Goal: Task Accomplishment & Management: Complete application form

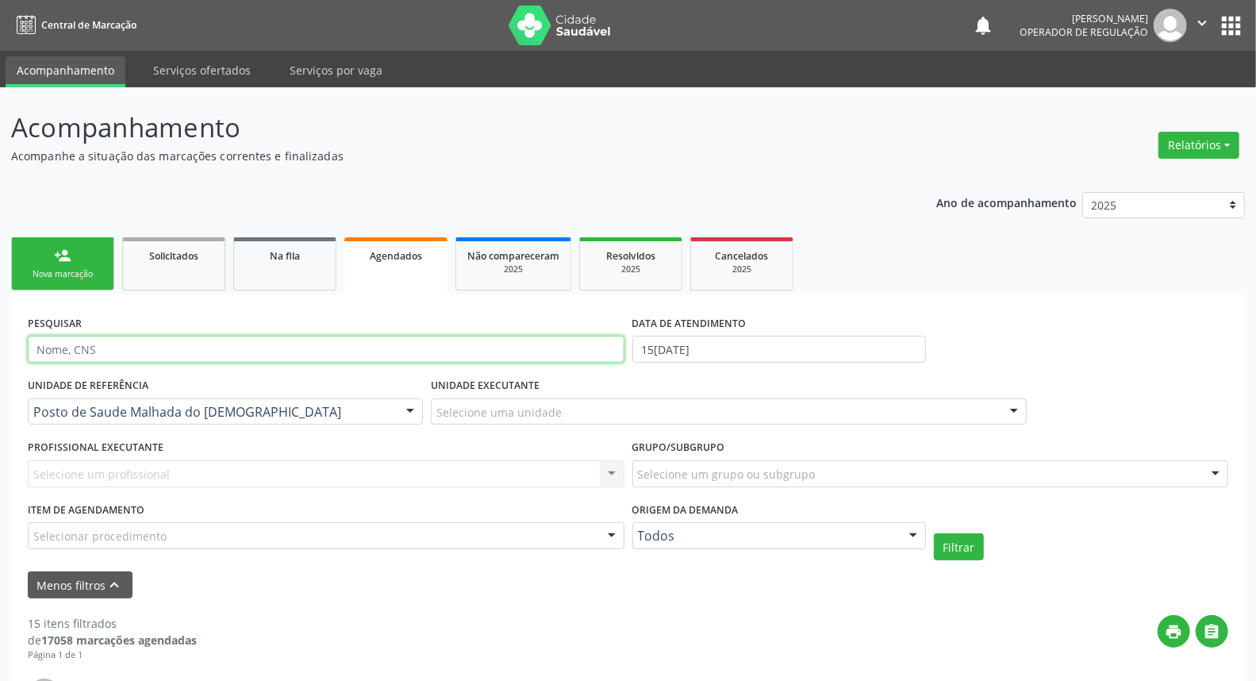
click at [113, 355] on input "text" at bounding box center [326, 349] width 597 height 27
click at [332, 351] on input "text" at bounding box center [326, 349] width 597 height 27
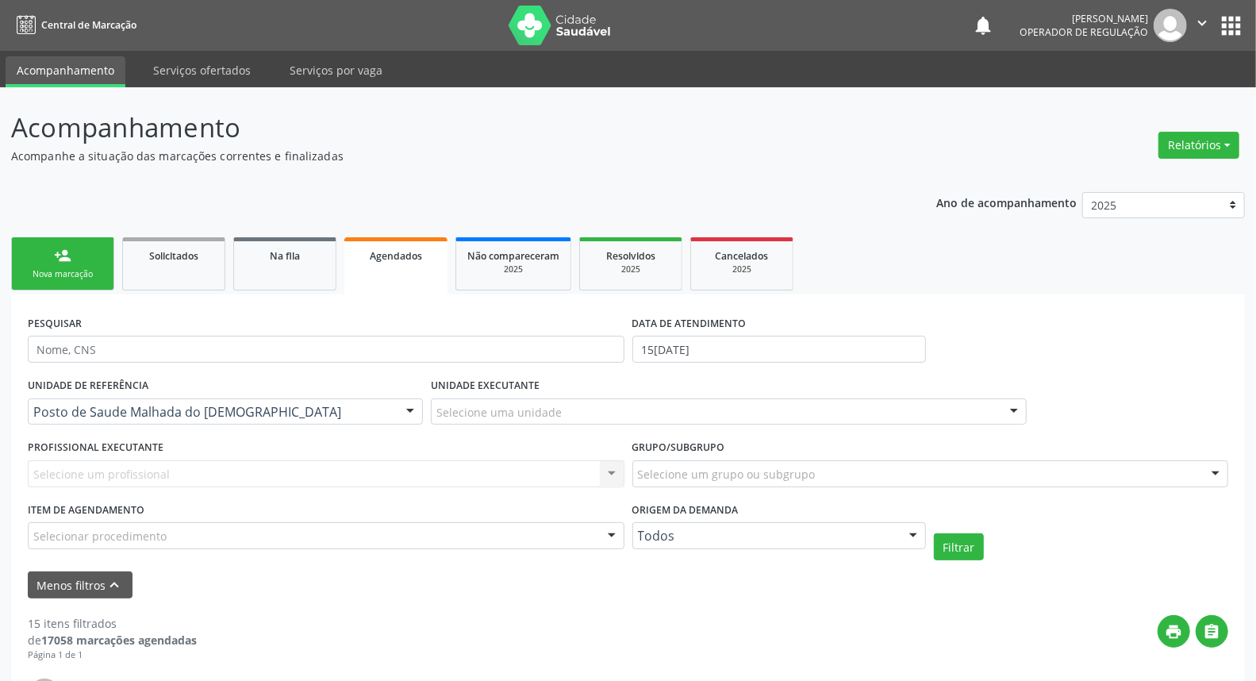
click at [64, 271] on div "Nova marcação" at bounding box center [62, 274] width 79 height 12
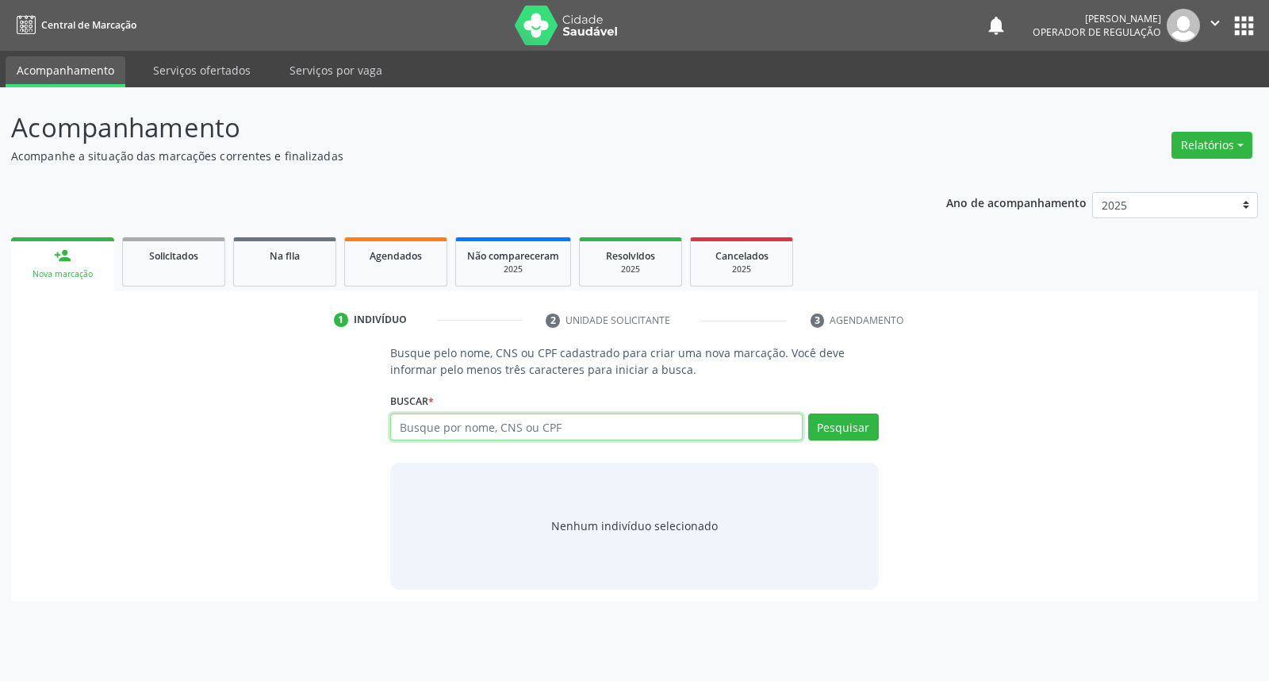
click at [455, 424] on input "text" at bounding box center [596, 426] width 412 height 27
paste input "PACIENTE, 67 ANOS, COM FIMOSE E DIFICULDADE PARA URINAR, SOLICITO AVALIAÇÃO E C…"
click at [556, 424] on input "PACIENTE, 67 ANOS, COM FIMOSE E DIFICULDADE PARA URINAR, SOLICITO AVALIAÇÃO E C…" at bounding box center [596, 426] width 412 height 27
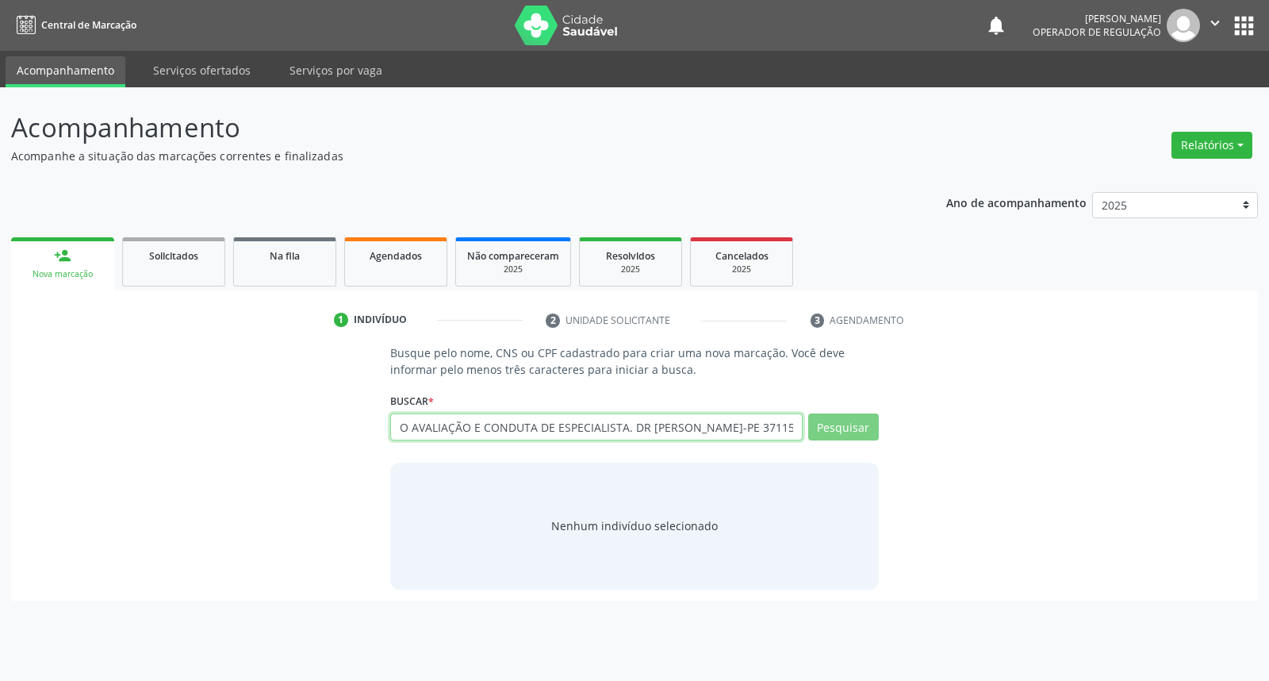
click at [556, 424] on input "PACIENTE, 67 ANOS, COM FIMOSE E DIFICULDADE PARA URINAR, SOLICITO AVALIAÇÃO E C…" at bounding box center [596, 426] width 412 height 27
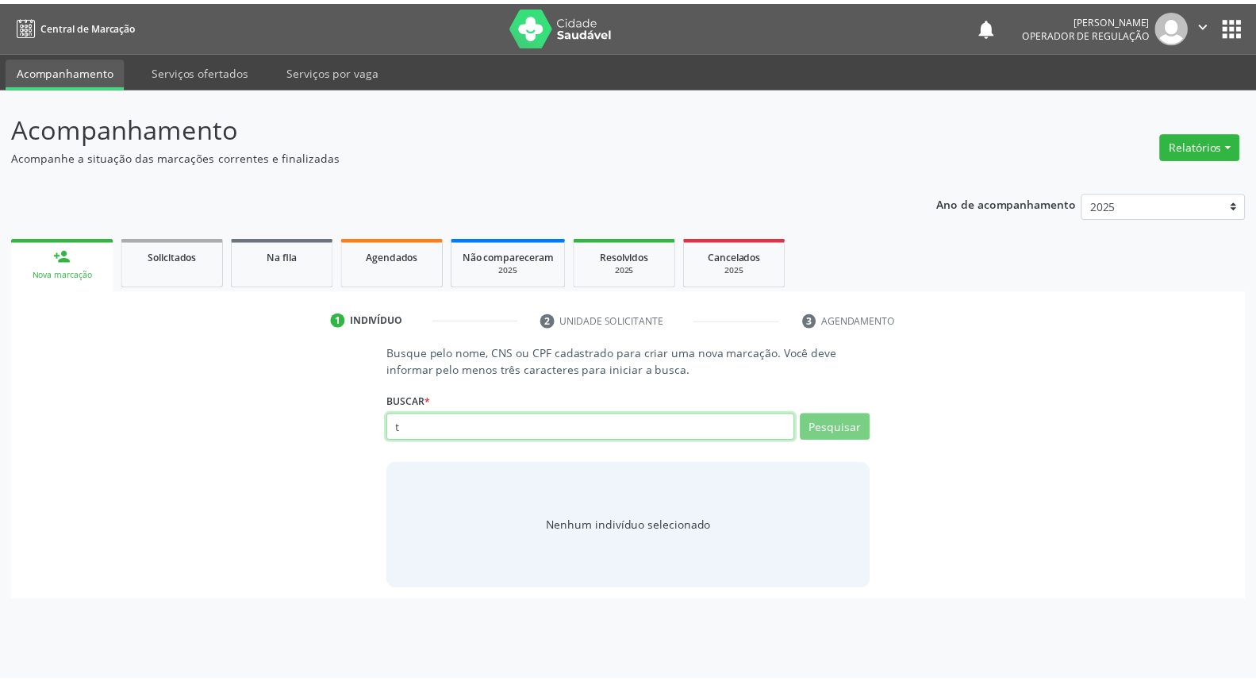
scroll to position [0, 0]
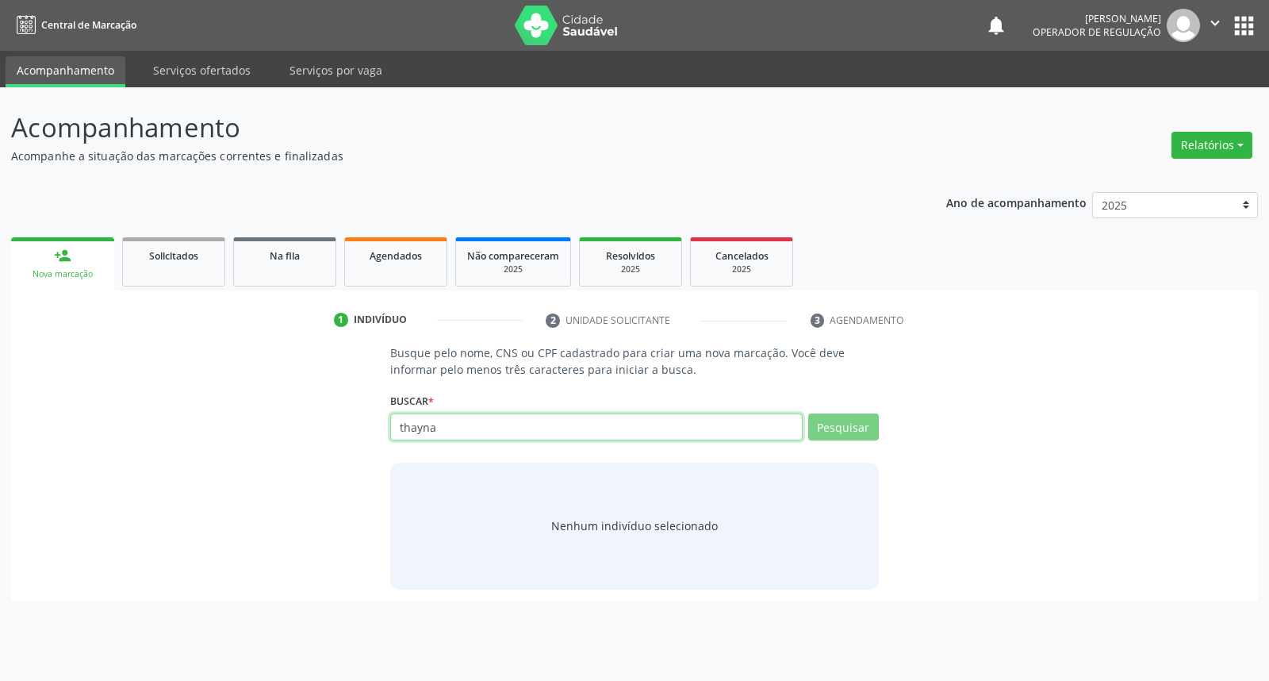
type input "thayna"
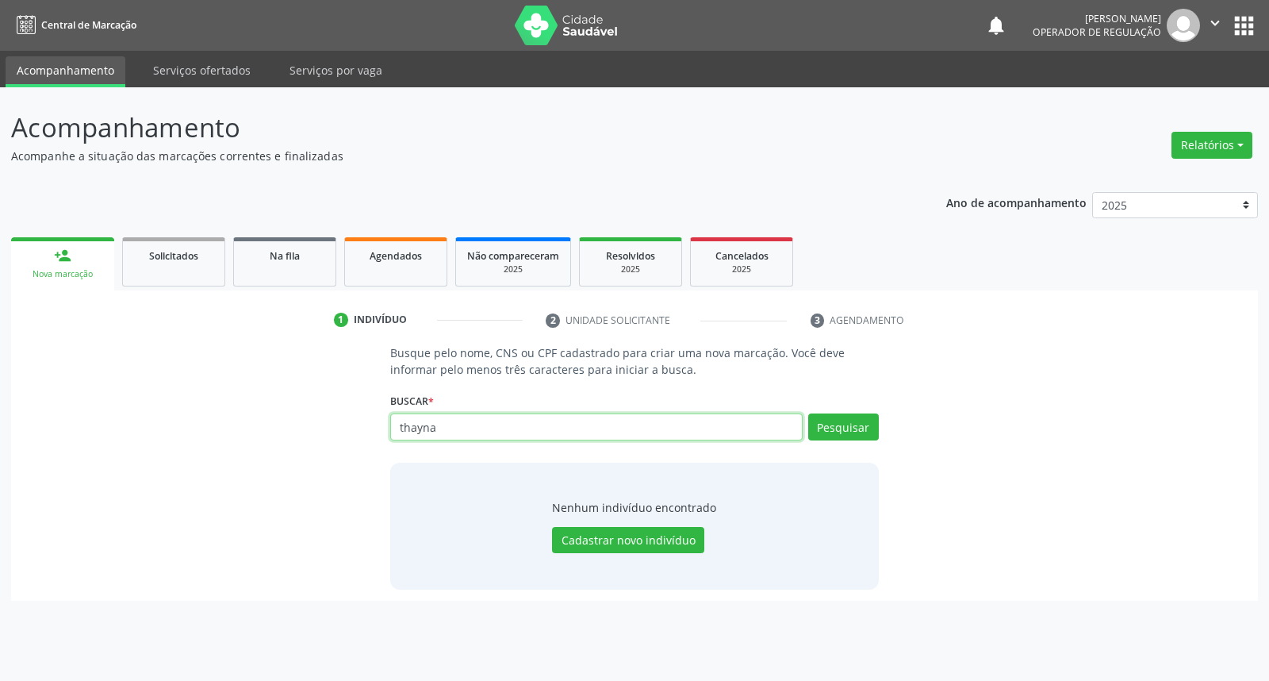
drag, startPoint x: 430, startPoint y: 424, endPoint x: 324, endPoint y: 424, distance: 106.3
click at [324, 424] on div "Busque pelo nome, CNS ou CPF cadastrado para criar uma nova marcação. Você deve…" at bounding box center [634, 466] width 1225 height 244
paste input "700201476535828"
type input "700201476535828"
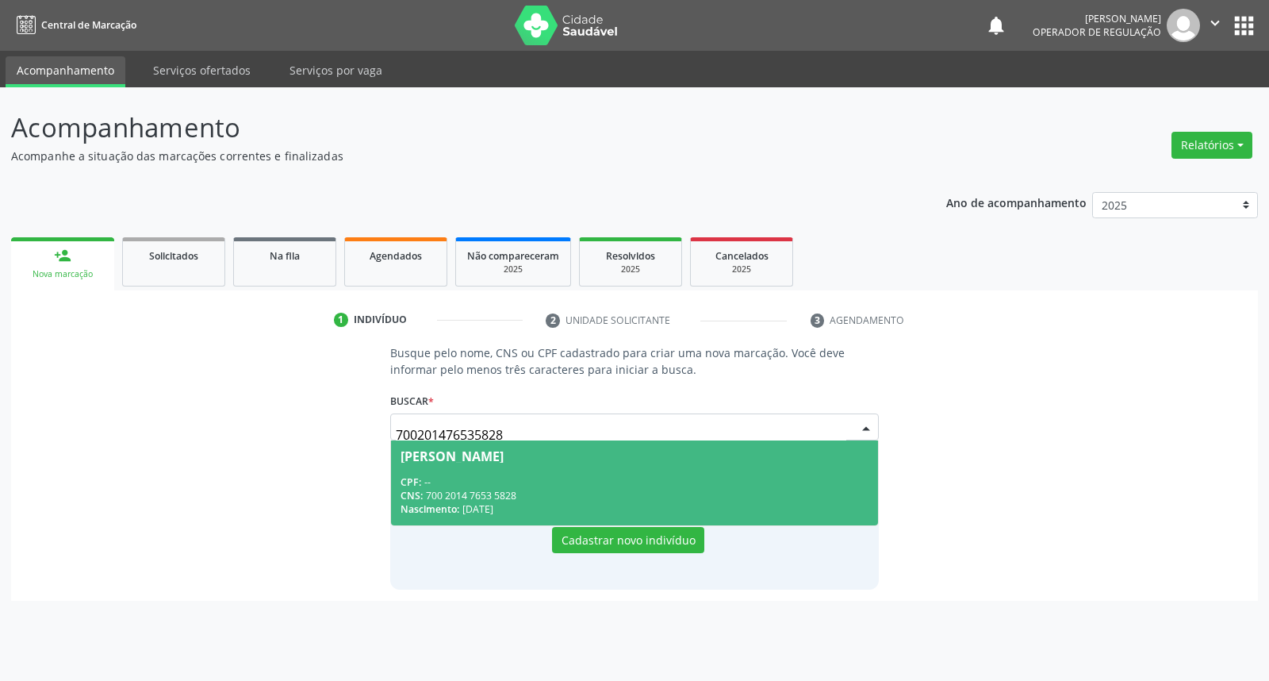
click at [631, 475] on div "CPF: --" at bounding box center [634, 481] width 467 height 13
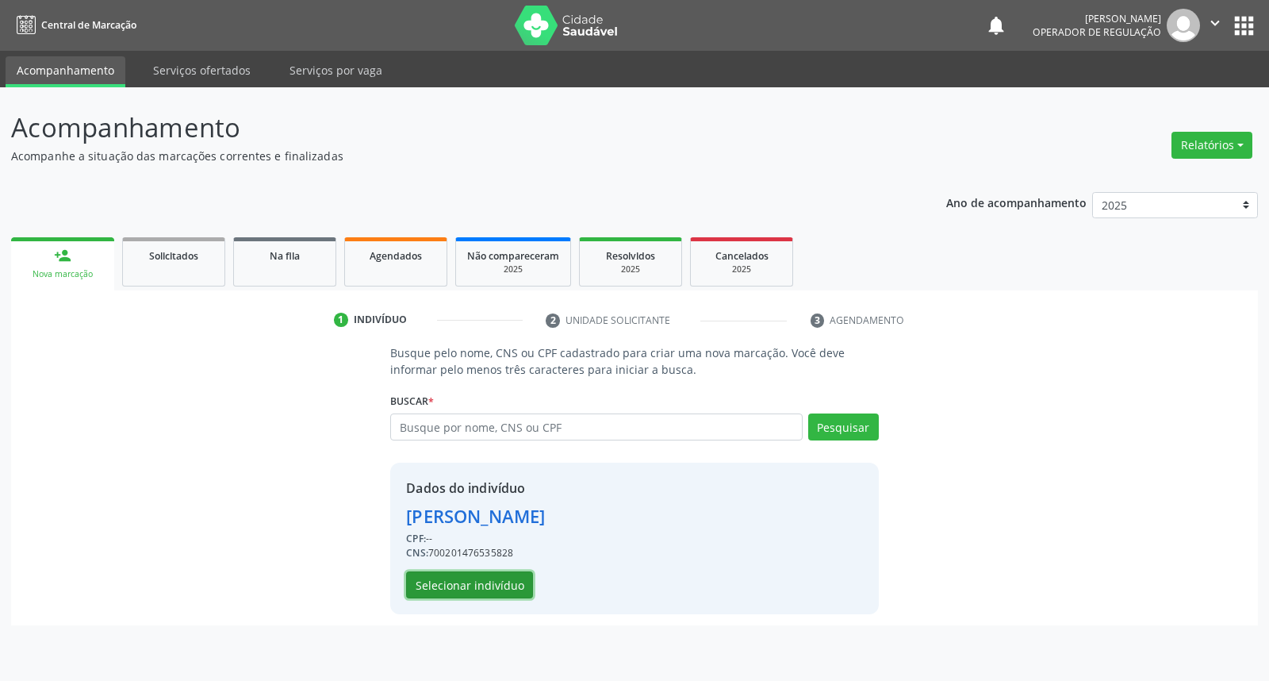
click at [432, 585] on button "Selecionar indivíduo" at bounding box center [469, 584] width 127 height 27
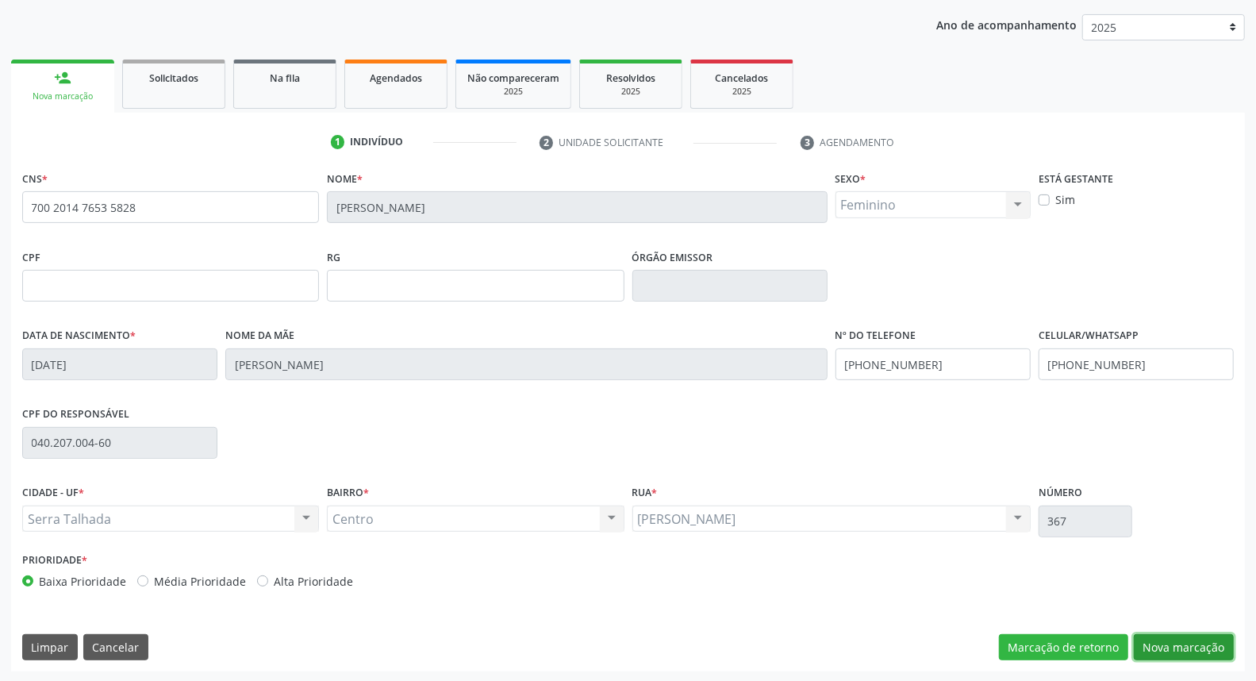
click at [1165, 654] on button "Nova marcação" at bounding box center [1184, 647] width 100 height 27
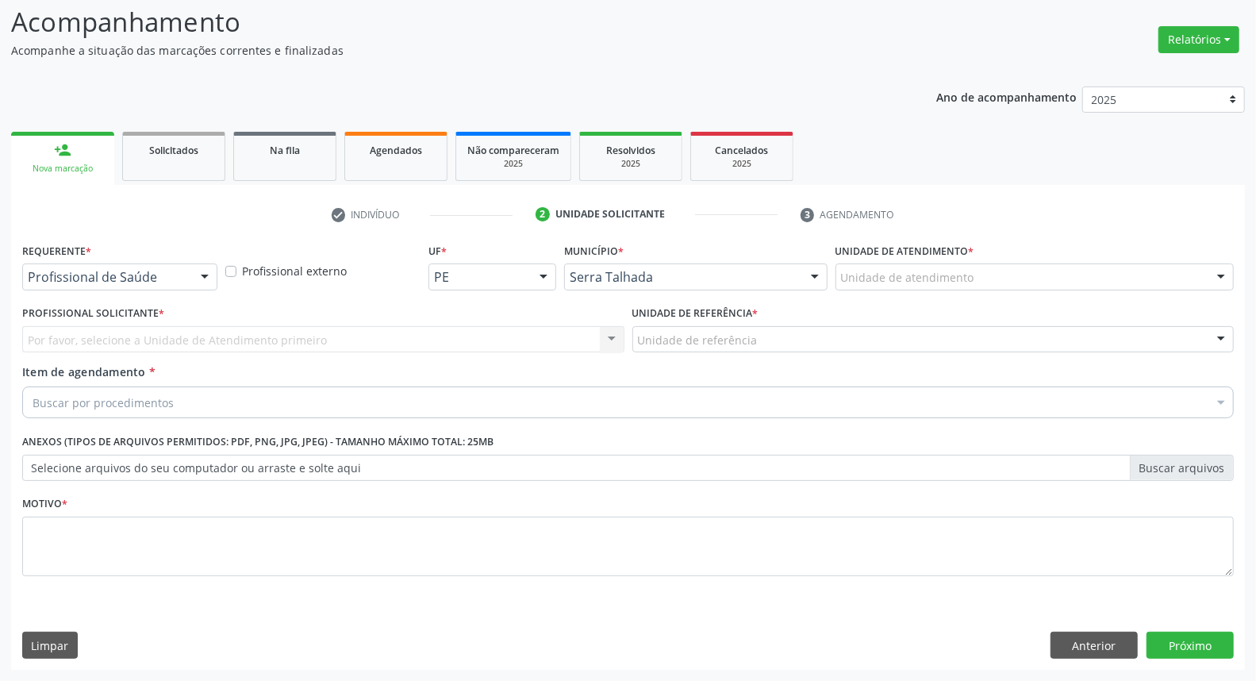
scroll to position [105, 0]
click at [189, 281] on div "Profissional de Saúde Profissional de Saúde Paciente Nenhum resultado encontrad…" at bounding box center [119, 277] width 195 height 27
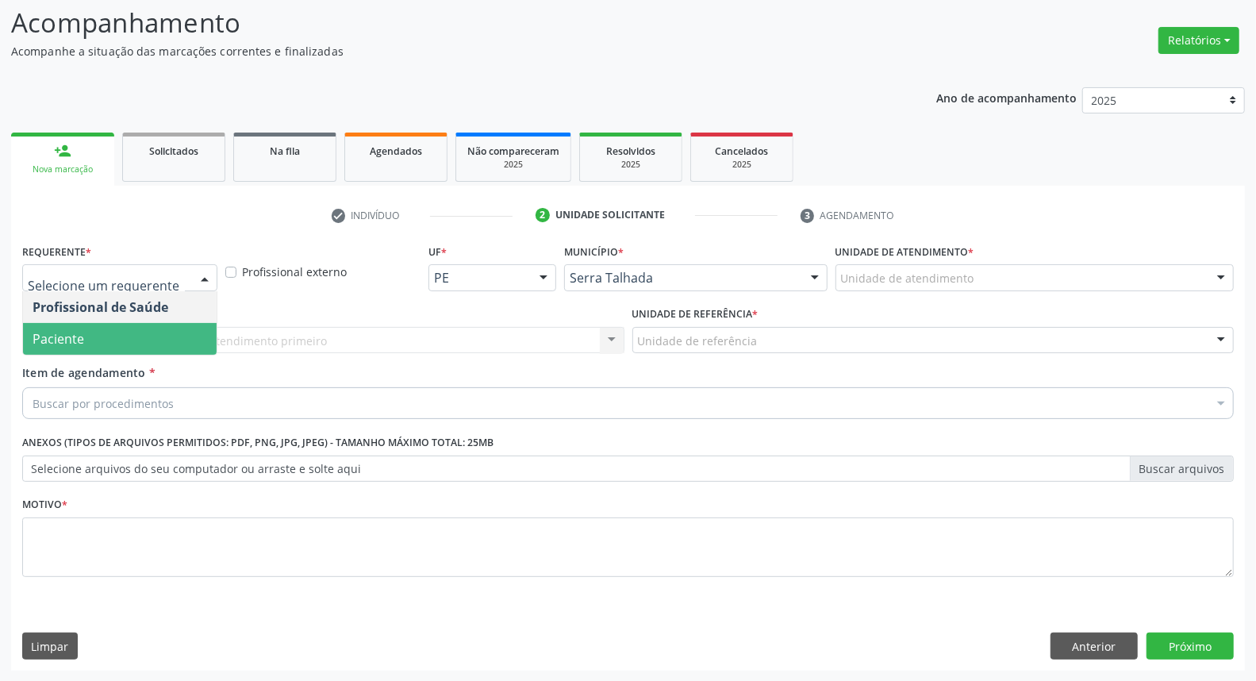
click at [156, 345] on span "Paciente" at bounding box center [120, 339] width 194 height 32
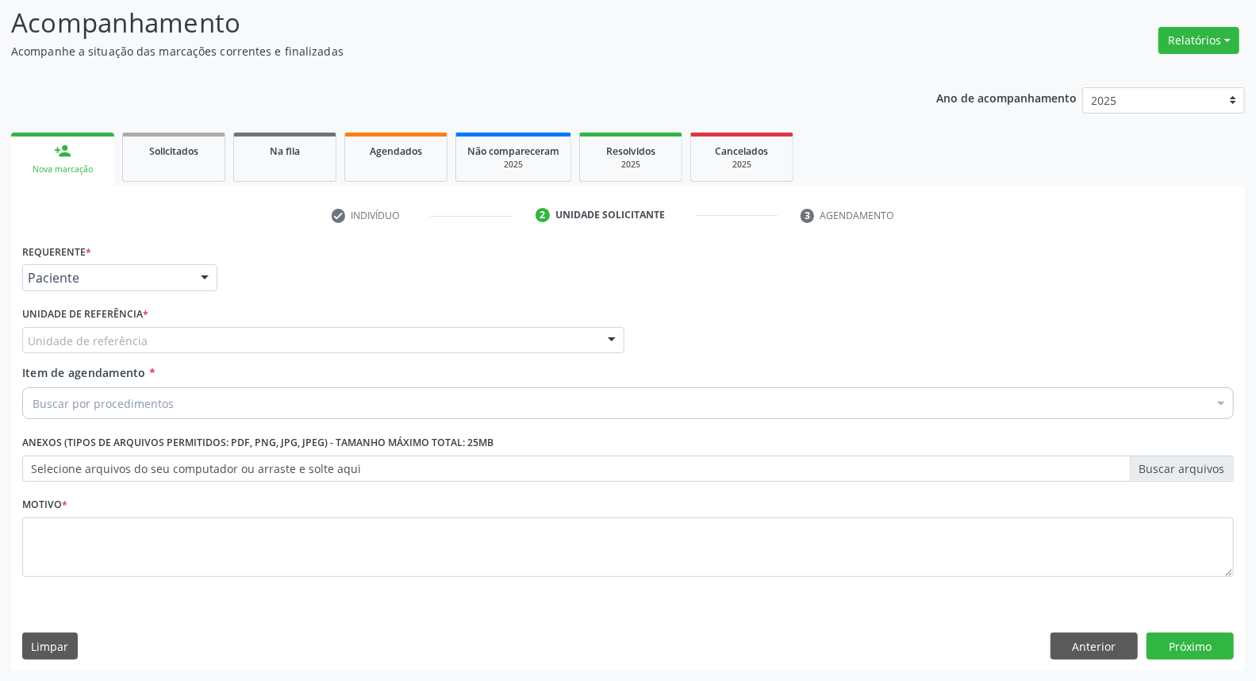
click at [171, 343] on div "Unidade de referência" at bounding box center [323, 340] width 602 height 27
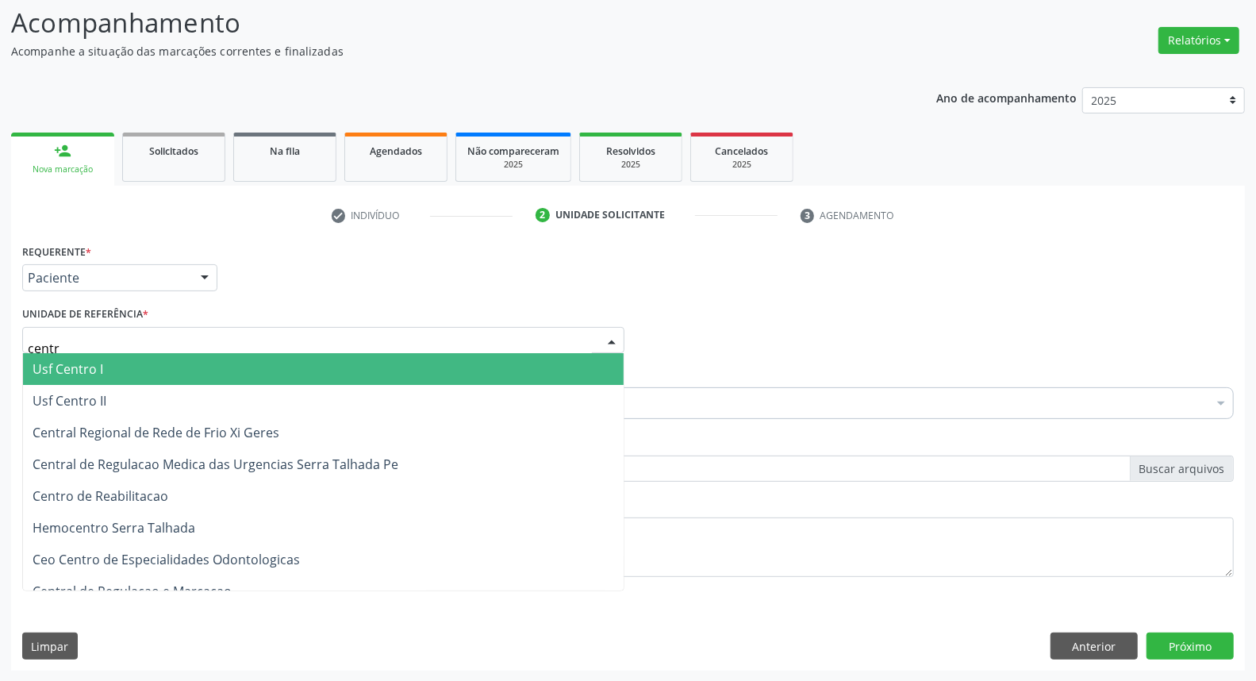
type input "centro"
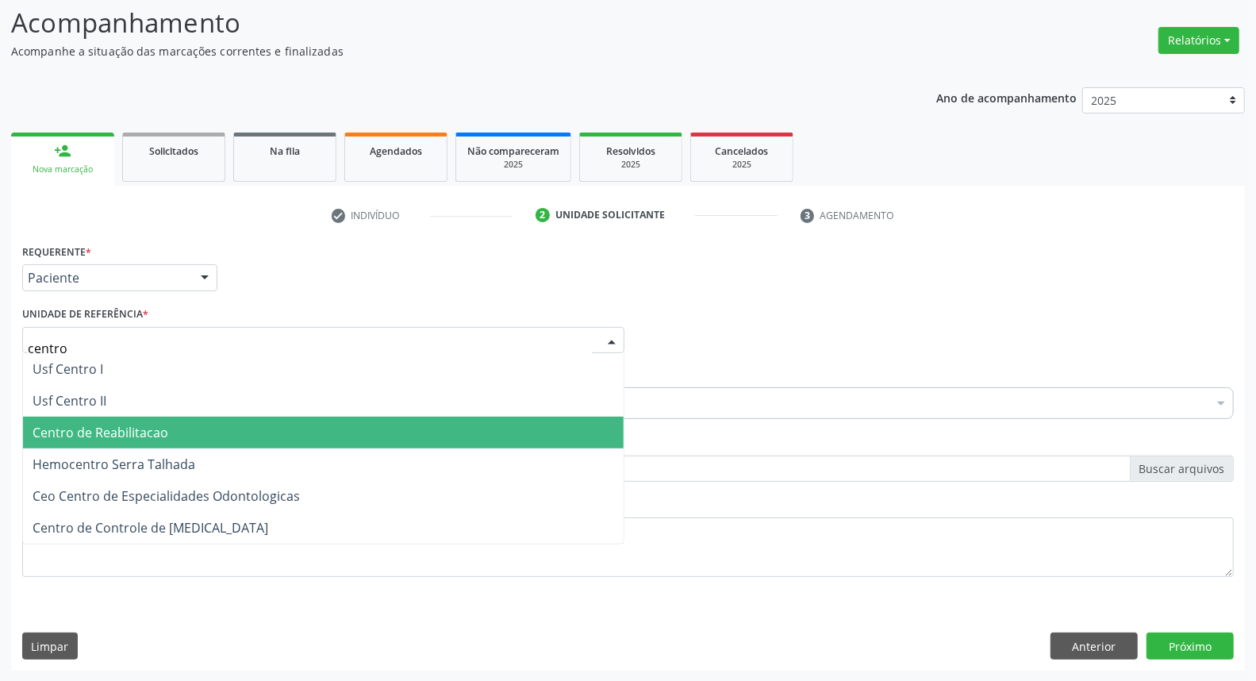
click at [148, 430] on span "Centro de Reabilitacao" at bounding box center [101, 432] width 136 height 17
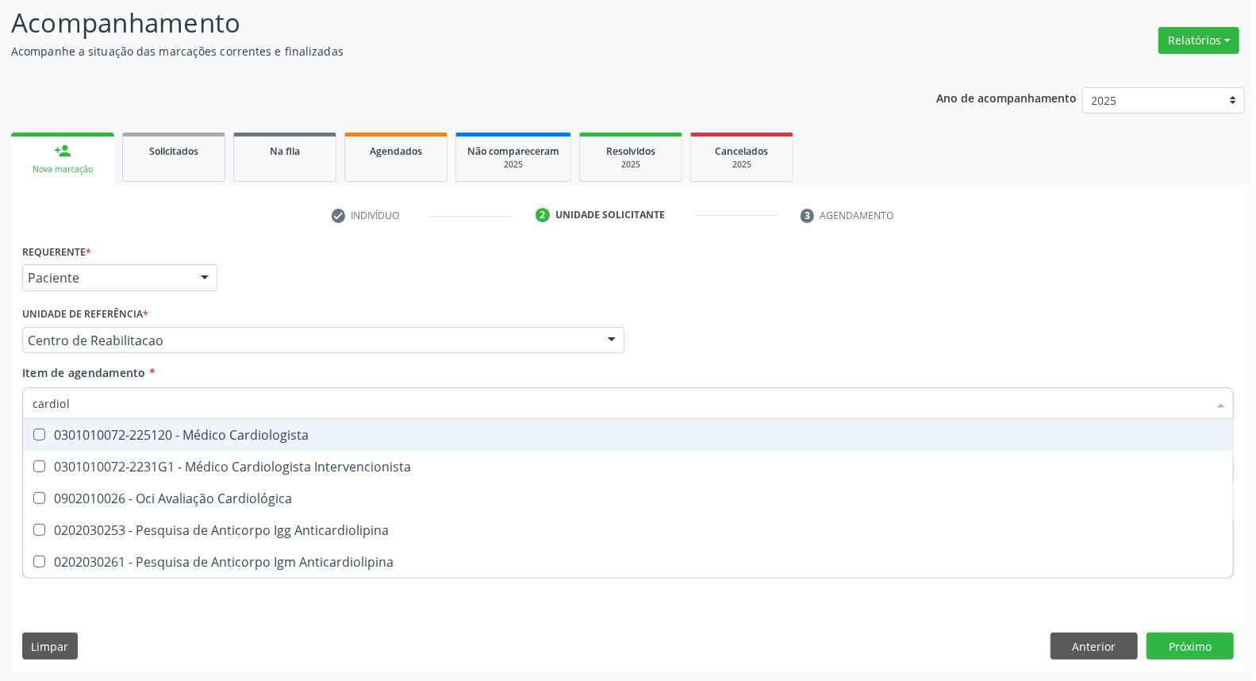
type input "cardiolo"
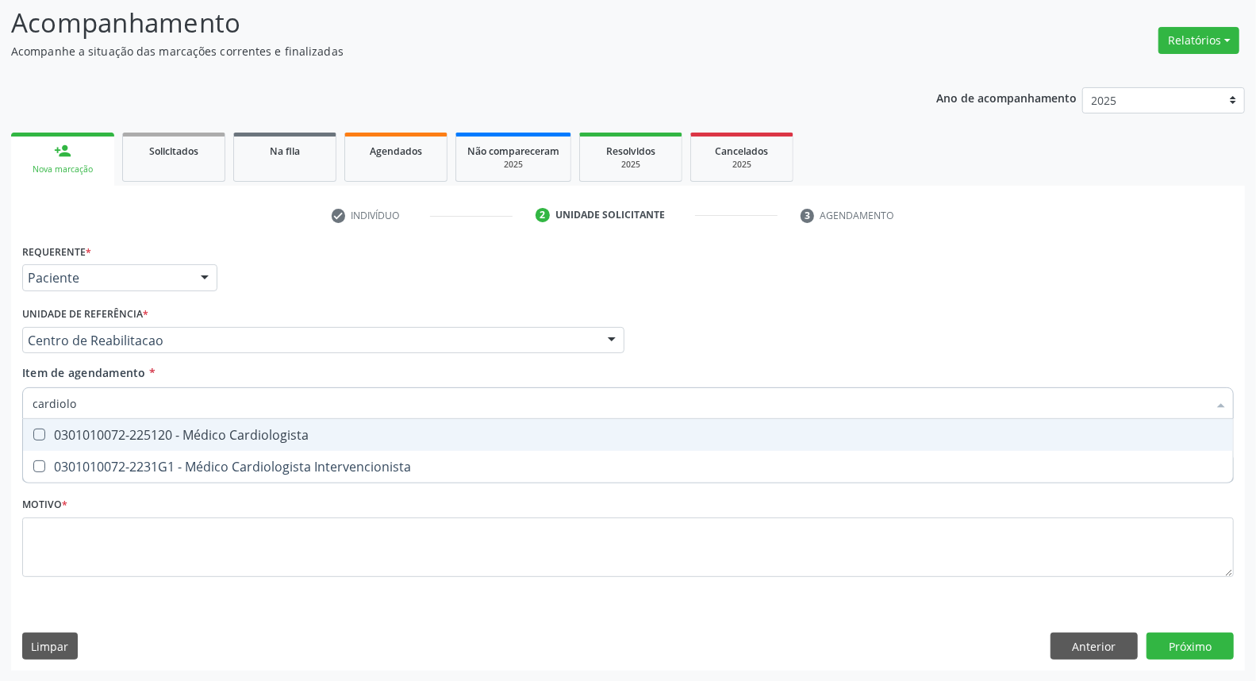
click at [163, 439] on div "0301010072-225120 - Médico Cardiologista" at bounding box center [628, 434] width 1191 height 13
checkbox Cardiologista "true"
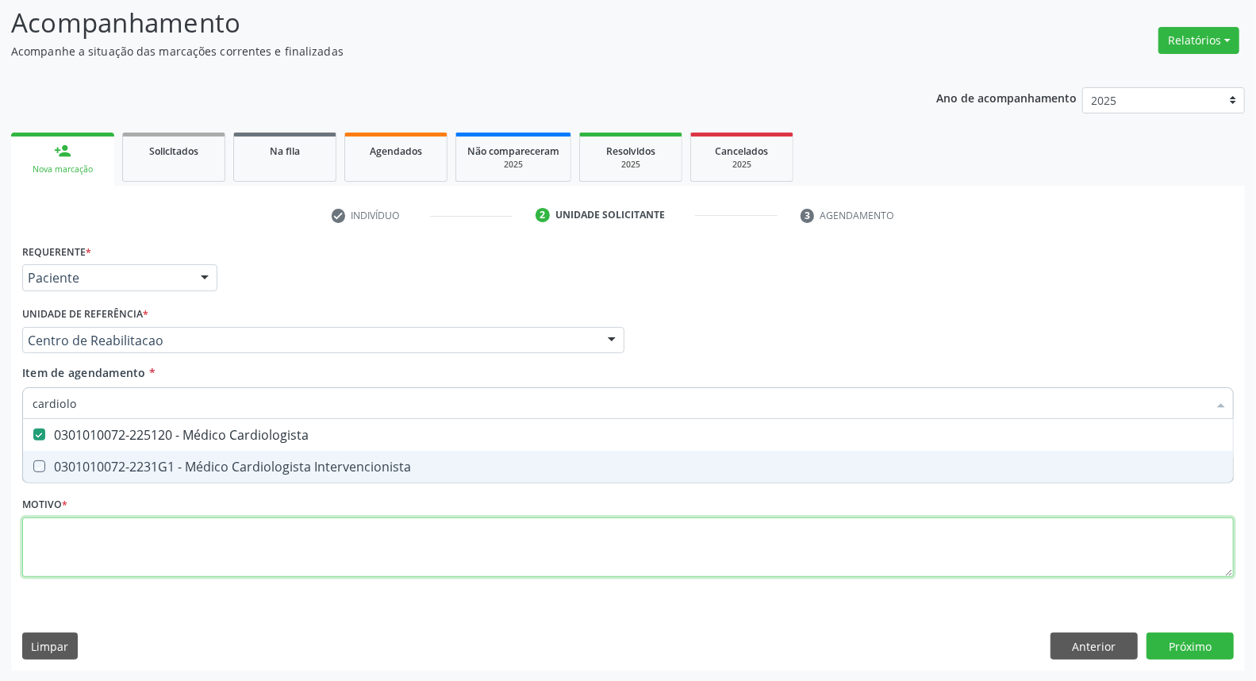
click at [132, 549] on div "Requerente * Paciente Profissional de Saúde Paciente Nenhum resultado encontrad…" at bounding box center [627, 419] width 1211 height 359
checkbox Intervencionista "true"
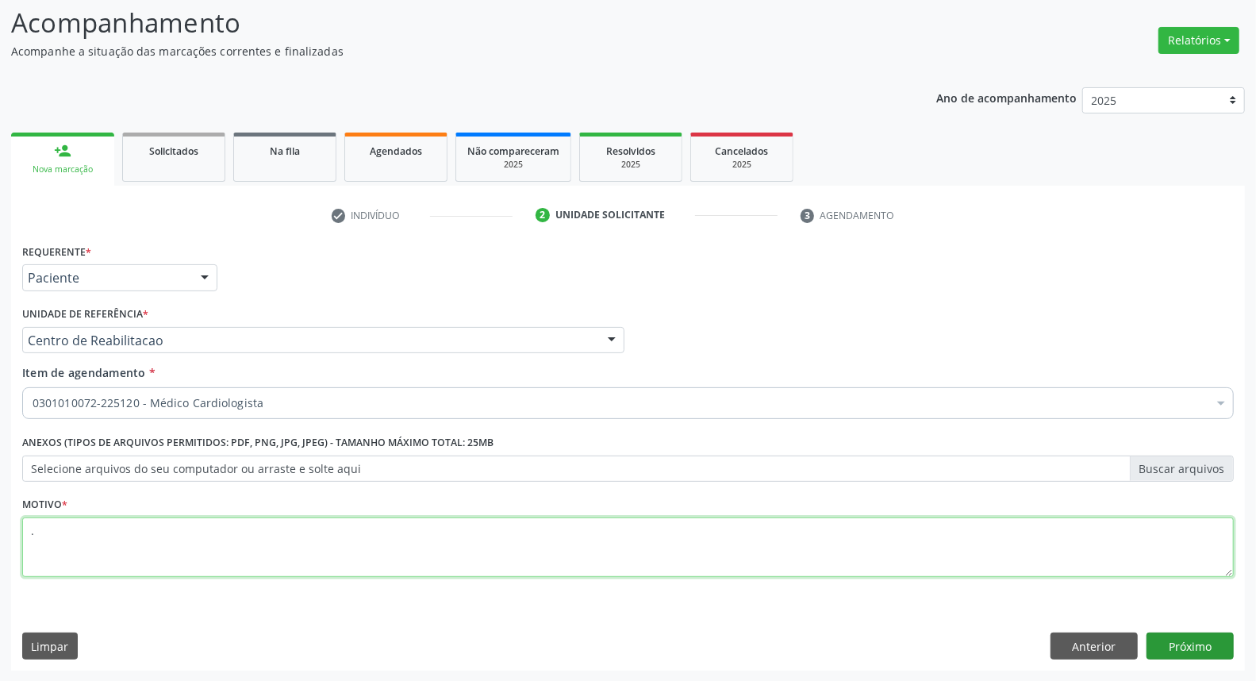
type textarea "."
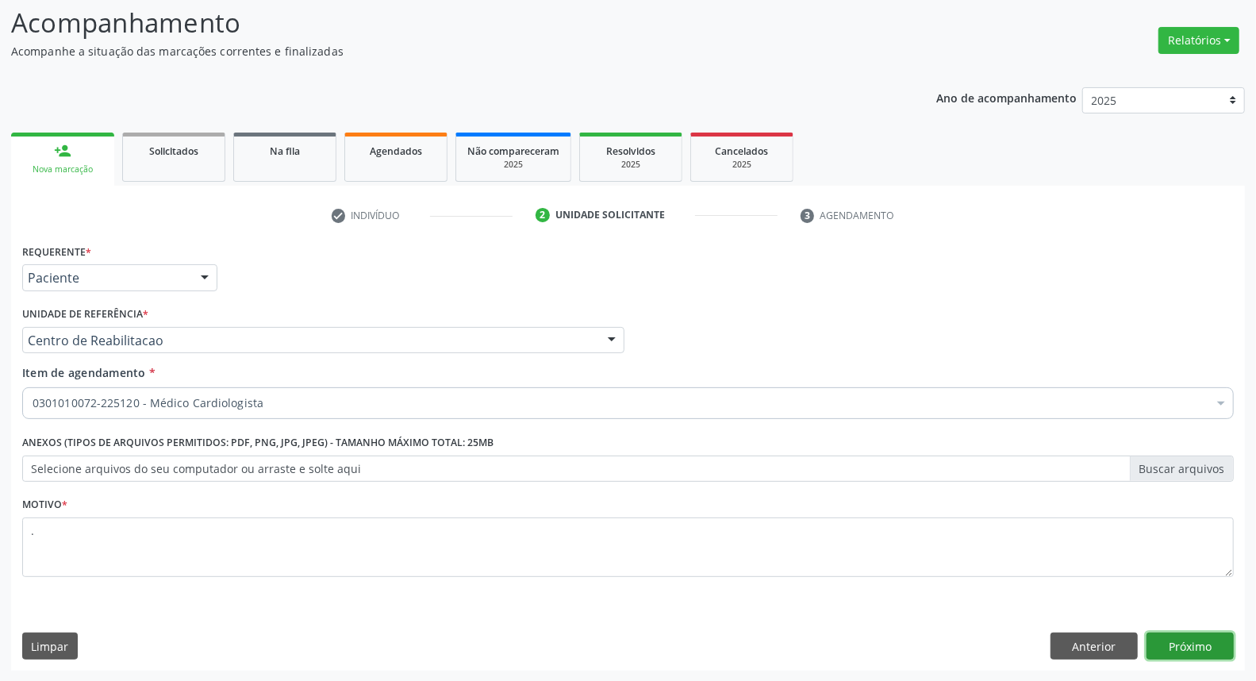
click at [1215, 646] on button "Próximo" at bounding box center [1189, 645] width 87 height 27
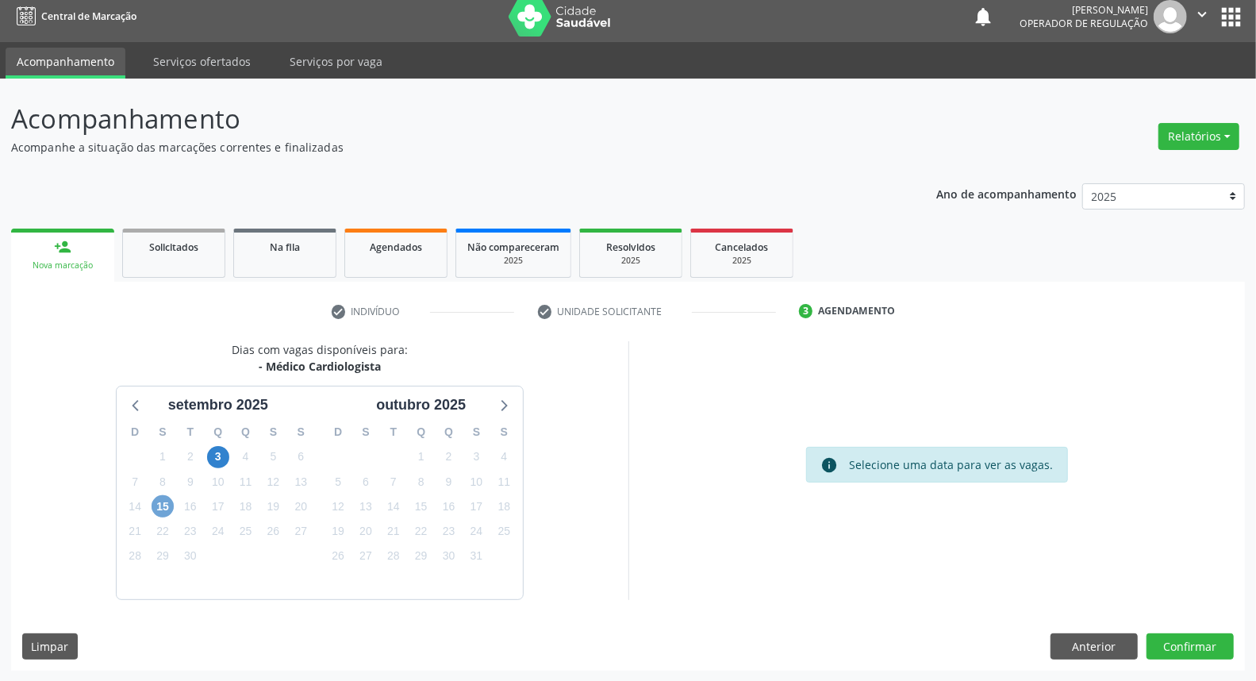
click at [170, 506] on span "15" at bounding box center [163, 506] width 22 height 22
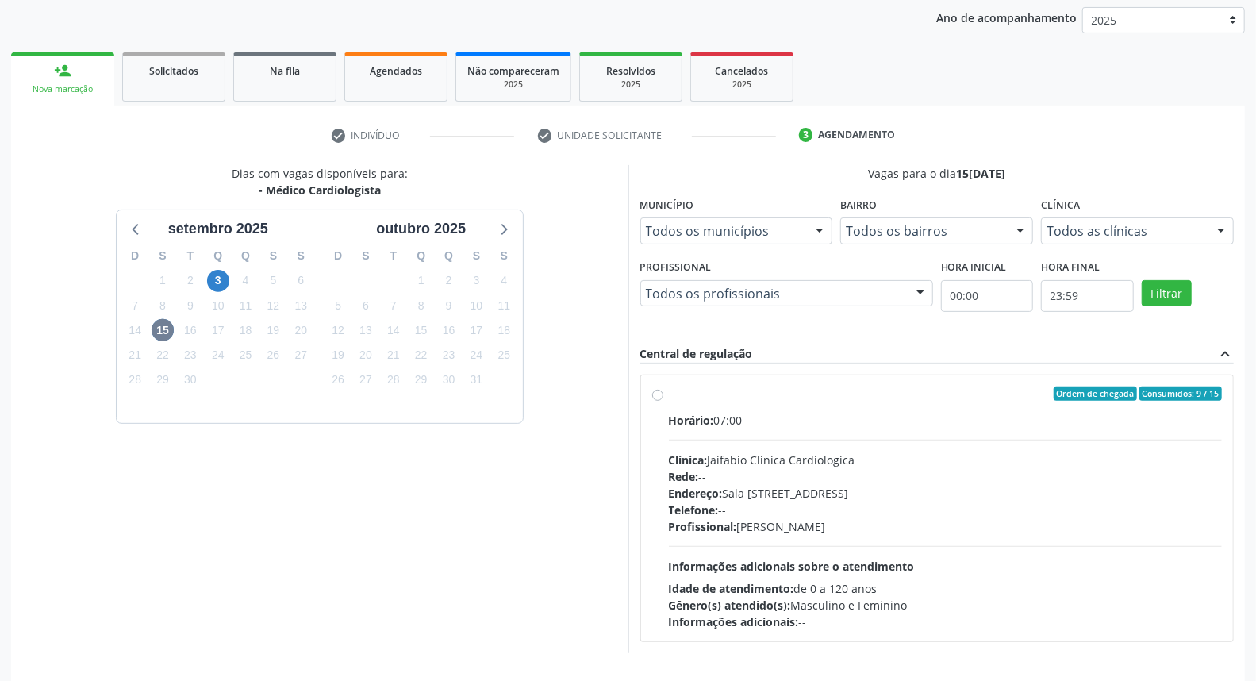
click at [820, 395] on div "Ordem de chegada Consumidos: 9 / 15" at bounding box center [946, 393] width 554 height 14
click at [663, 395] on input "Ordem de chegada Consumidos: 9 / 15 Horário: 07:00 Clínica: Jaifabio Clinica Ca…" at bounding box center [657, 393] width 11 height 14
radio input "true"
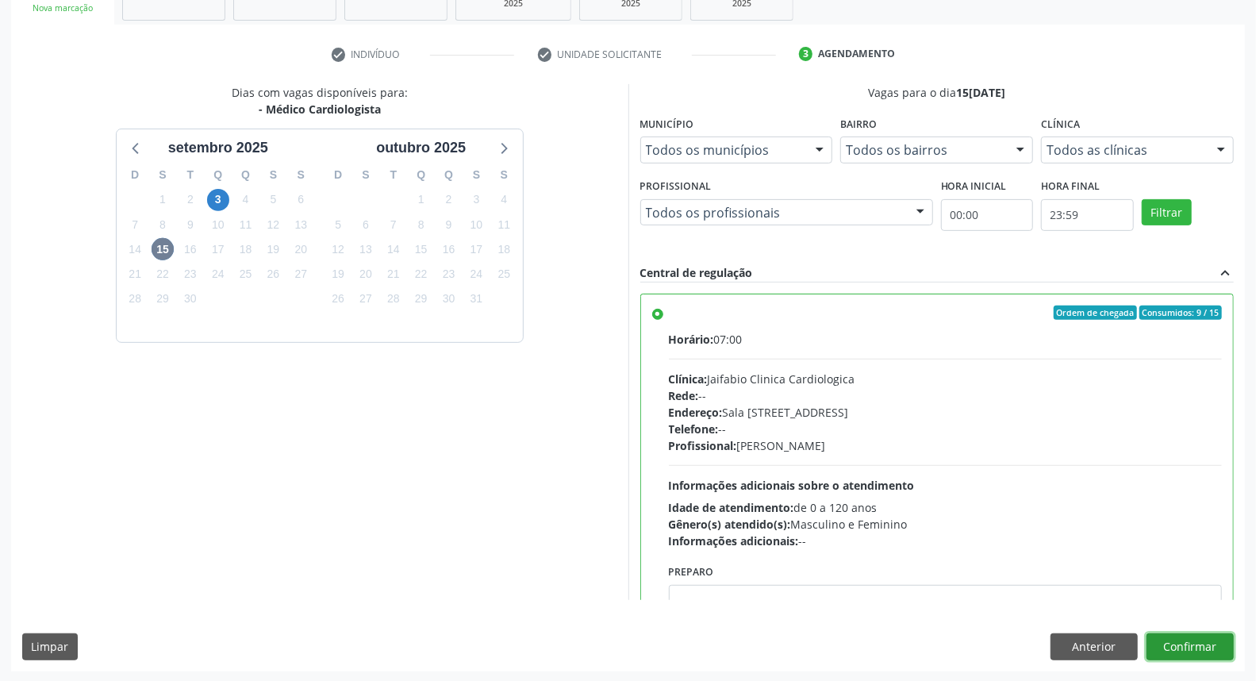
click at [1191, 643] on button "Confirmar" at bounding box center [1189, 646] width 87 height 27
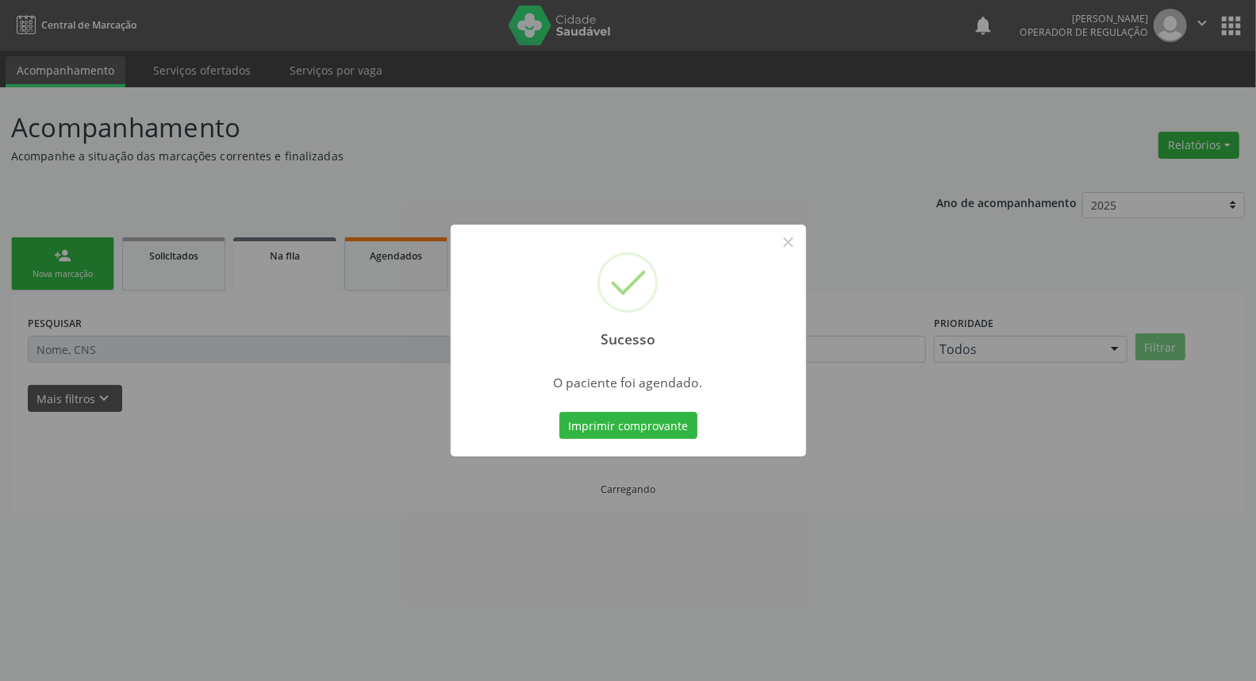
scroll to position [0, 0]
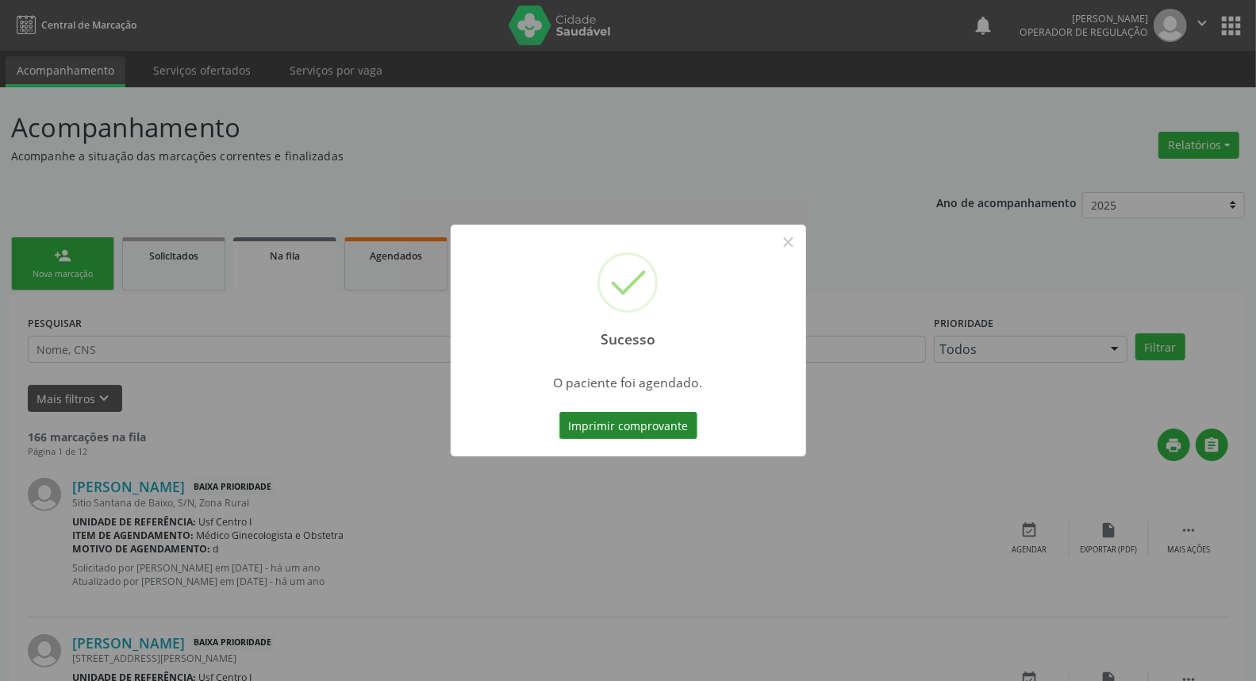
click at [585, 425] on button "Imprimir comprovante" at bounding box center [628, 425] width 138 height 27
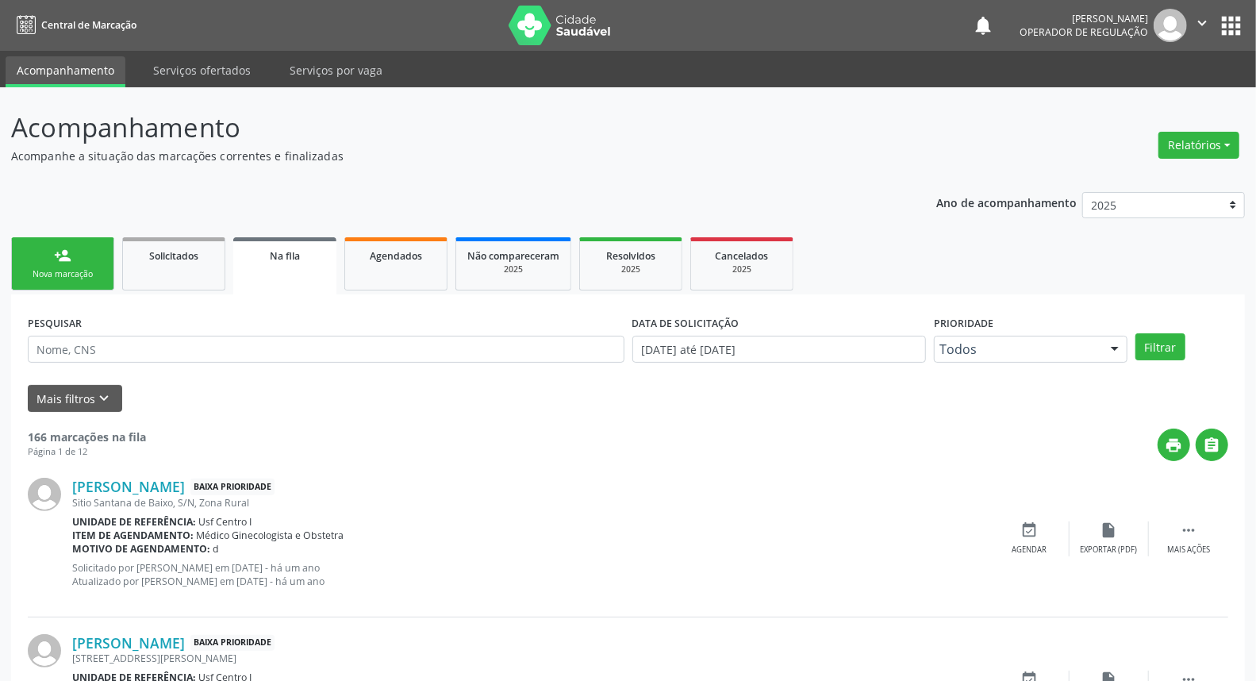
click at [85, 263] on link "person_add Nova marcação" at bounding box center [62, 263] width 103 height 53
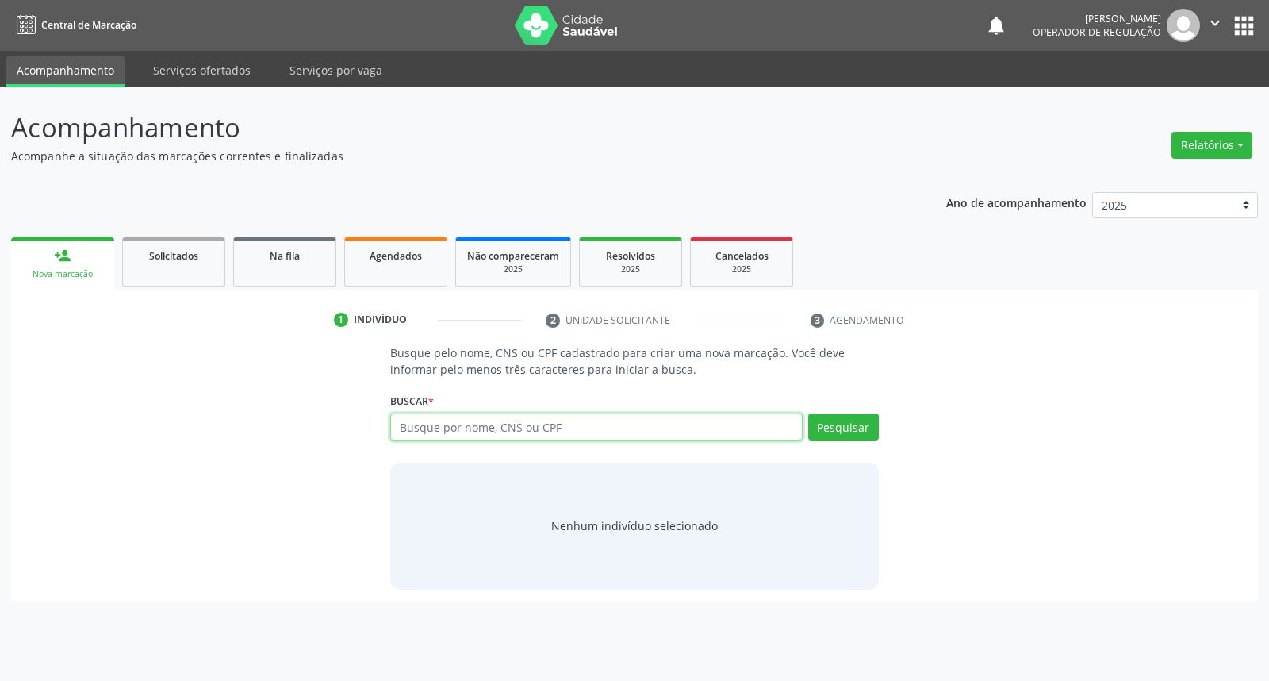
click at [489, 423] on input "text" at bounding box center [596, 426] width 412 height 27
paste input "898004514633846"
type input "898004514633846"
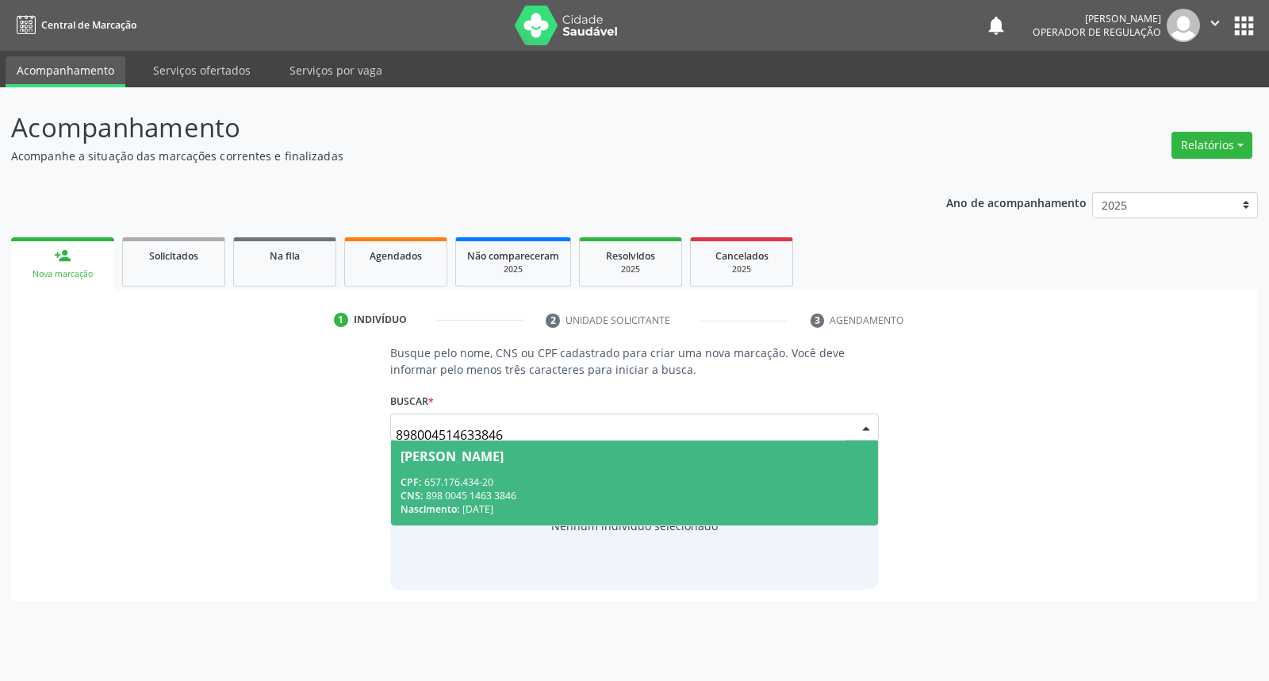
click at [473, 479] on div "CPF: 657.176.434-20" at bounding box center [634, 481] width 467 height 13
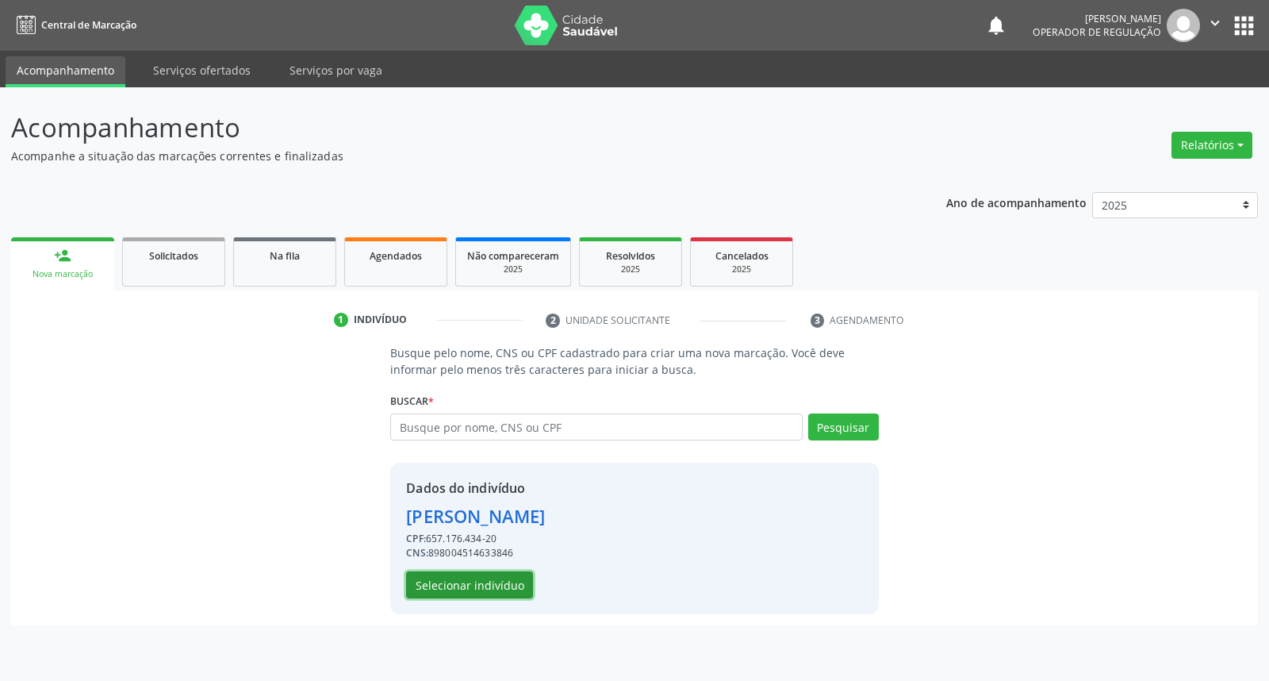
click at [473, 585] on button "Selecionar indivíduo" at bounding box center [469, 584] width 127 height 27
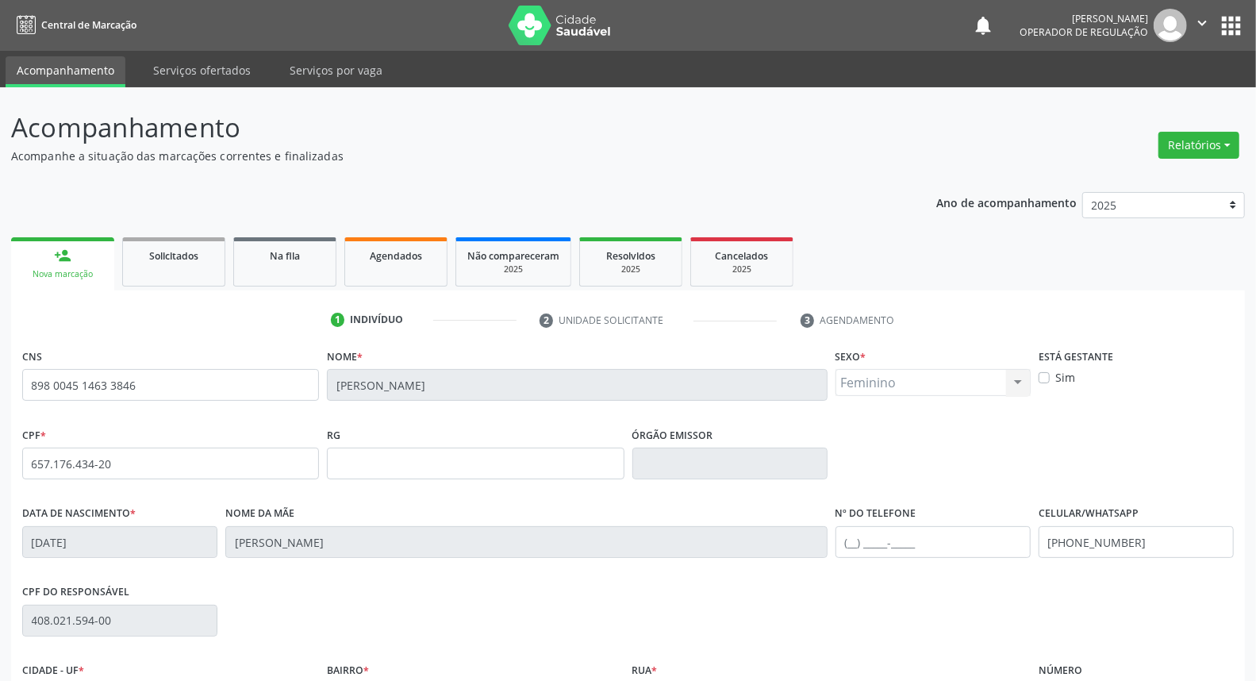
scroll to position [178, 0]
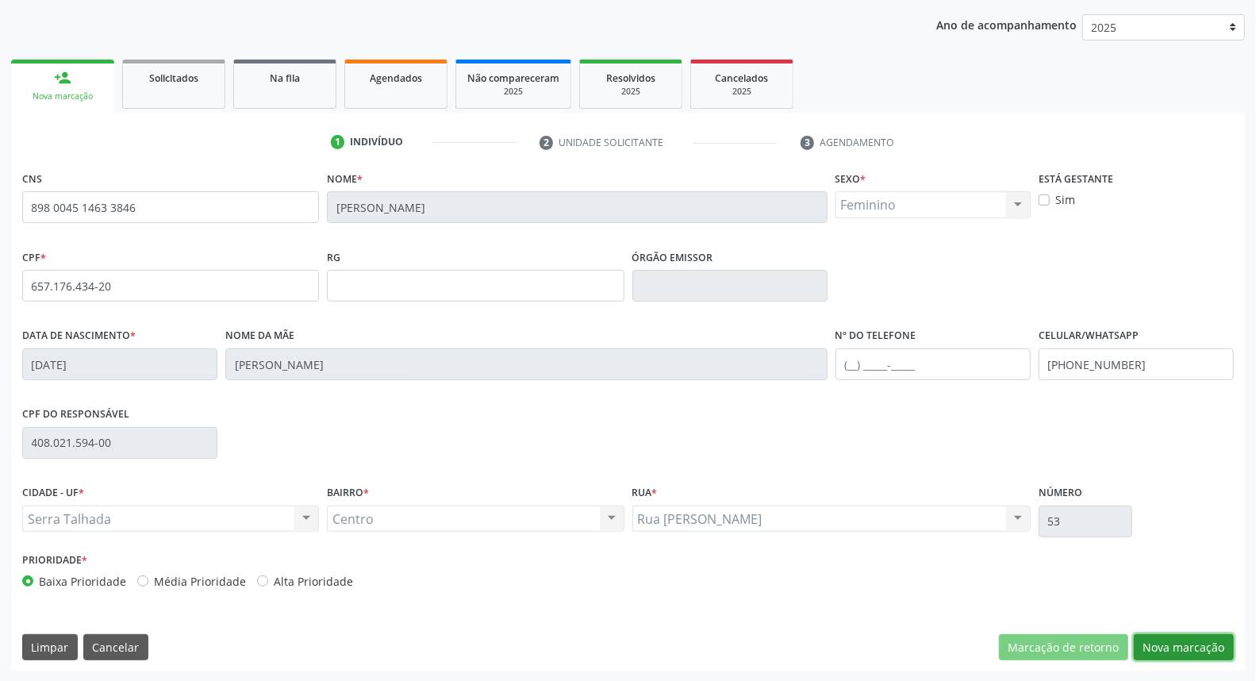
click at [1149, 643] on button "Nova marcação" at bounding box center [1184, 647] width 100 height 27
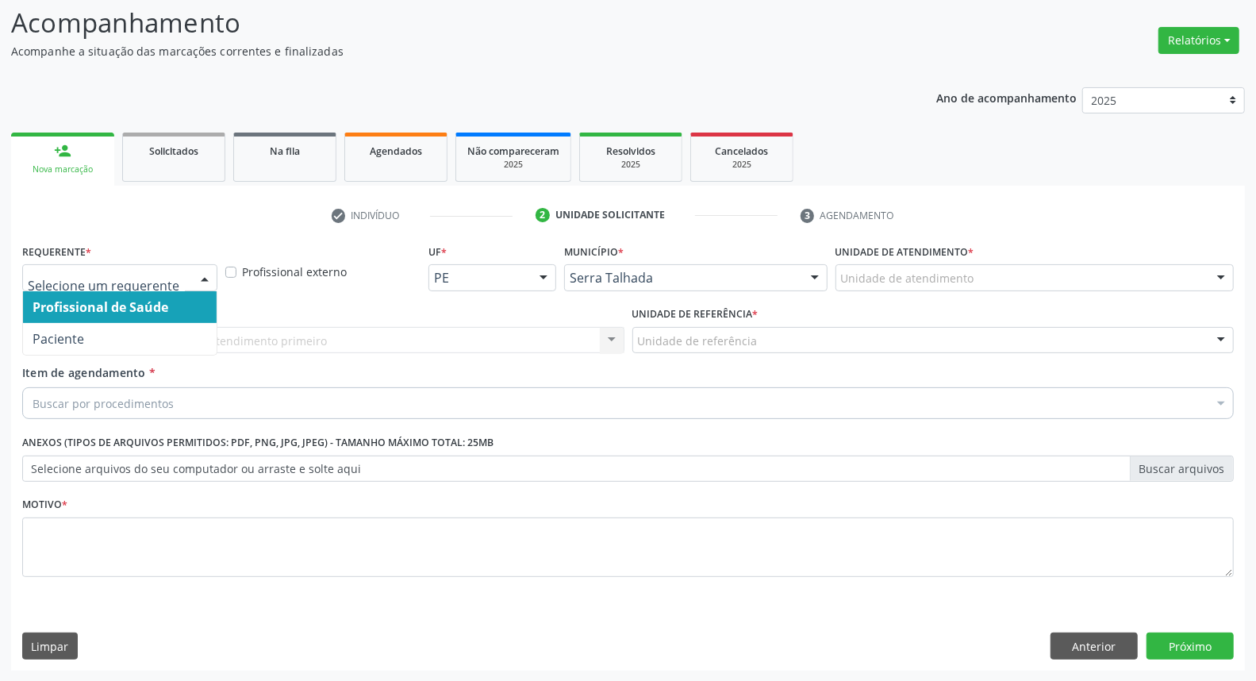
click at [187, 271] on div at bounding box center [119, 277] width 195 height 27
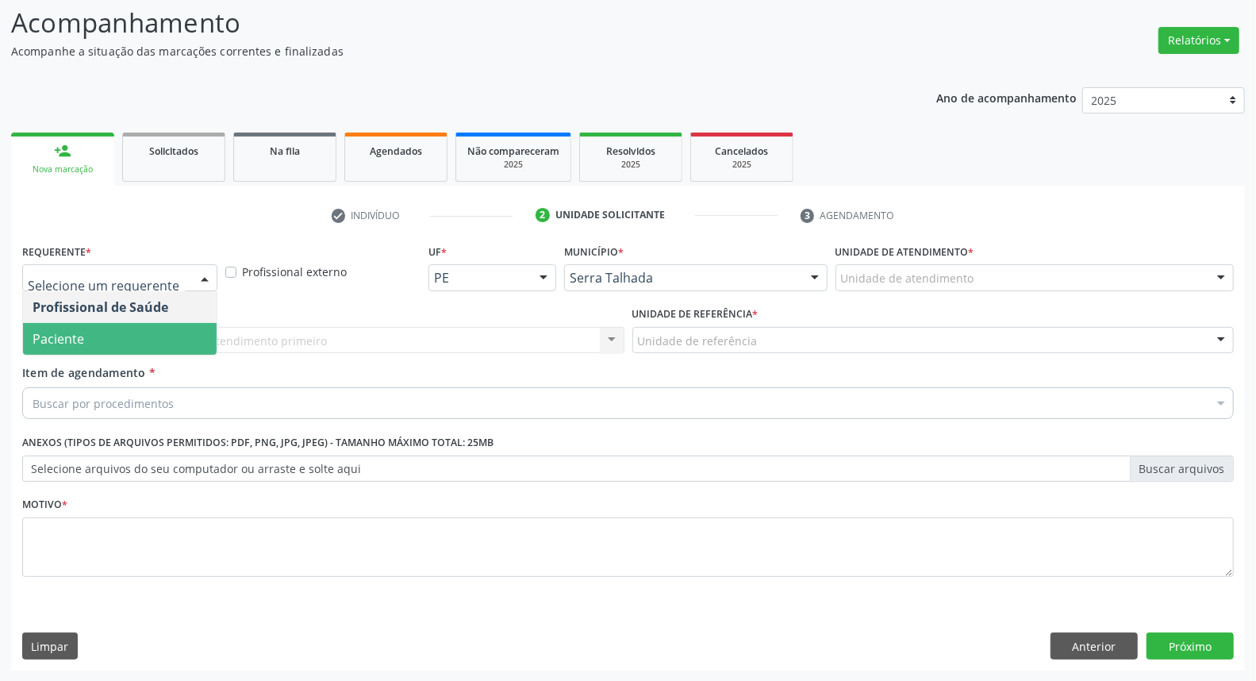
click at [155, 339] on span "Paciente" at bounding box center [120, 339] width 194 height 32
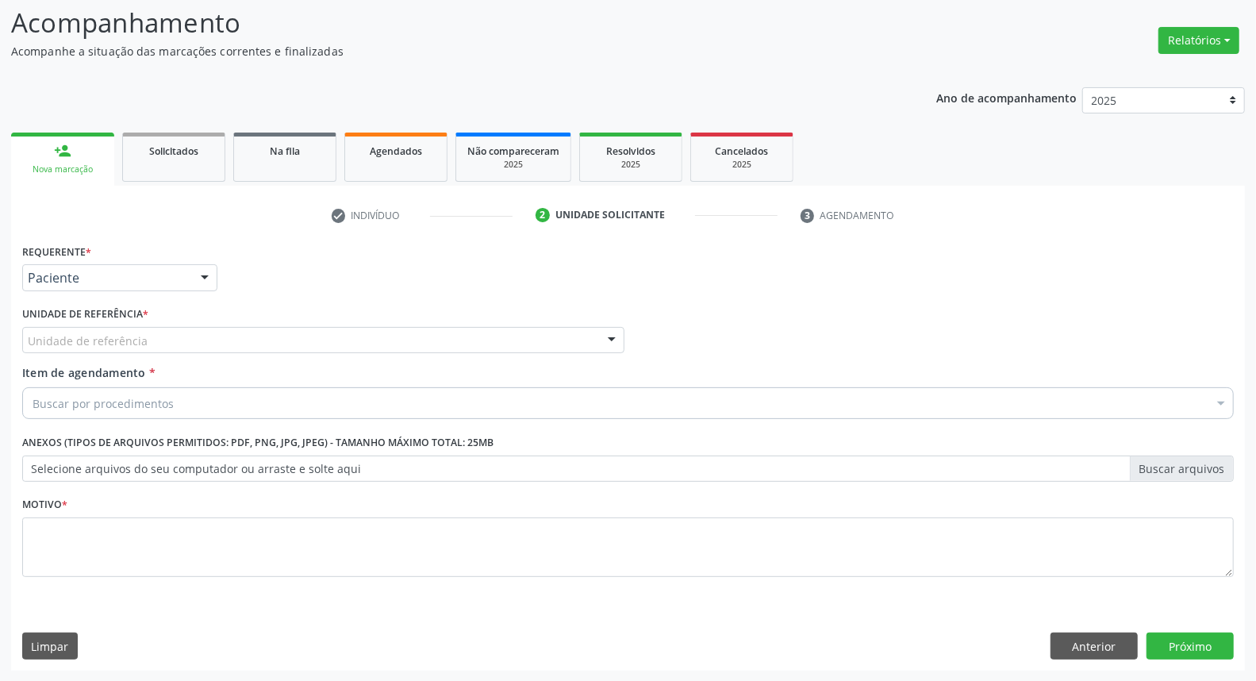
click at [154, 339] on div "Unidade de referência" at bounding box center [323, 340] width 602 height 27
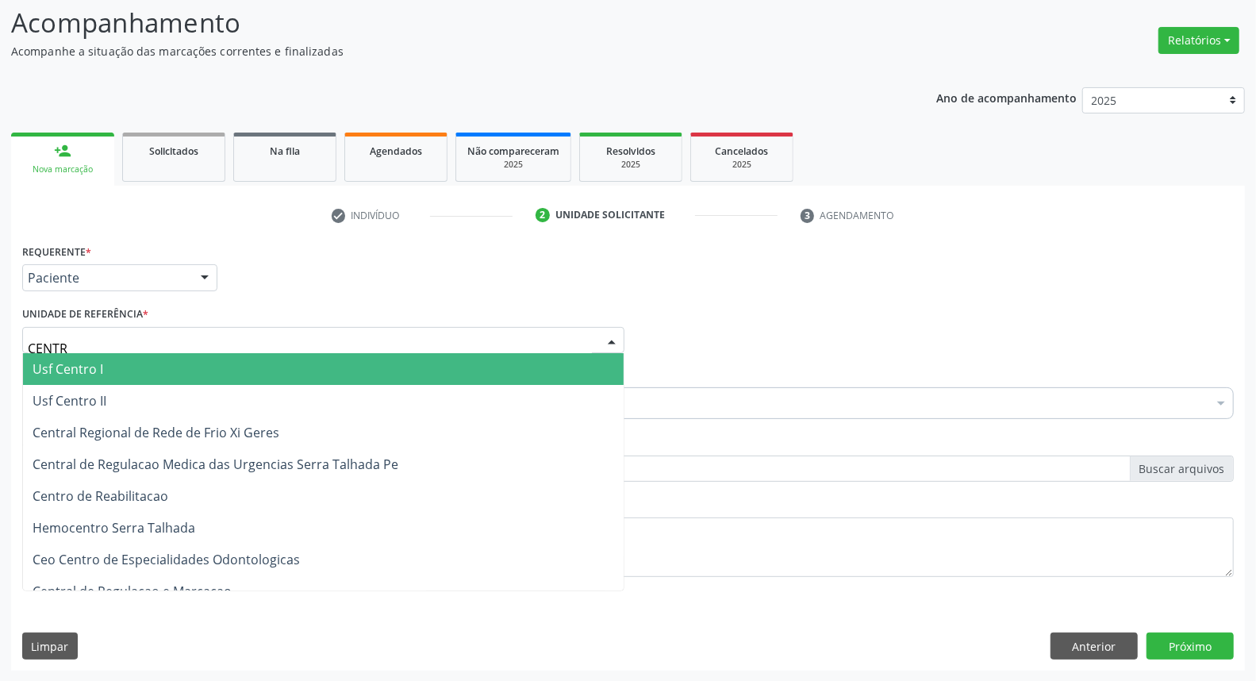
type input "CENTRO"
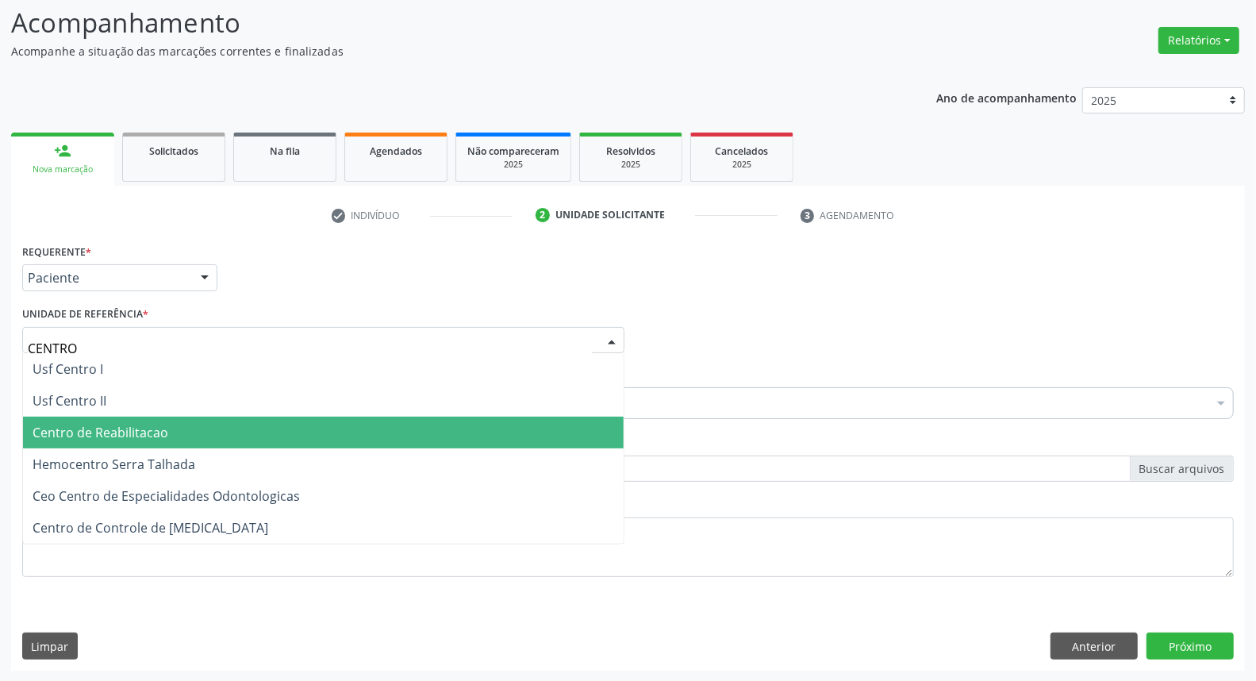
click at [170, 436] on span "Centro de Reabilitacao" at bounding box center [323, 432] width 601 height 32
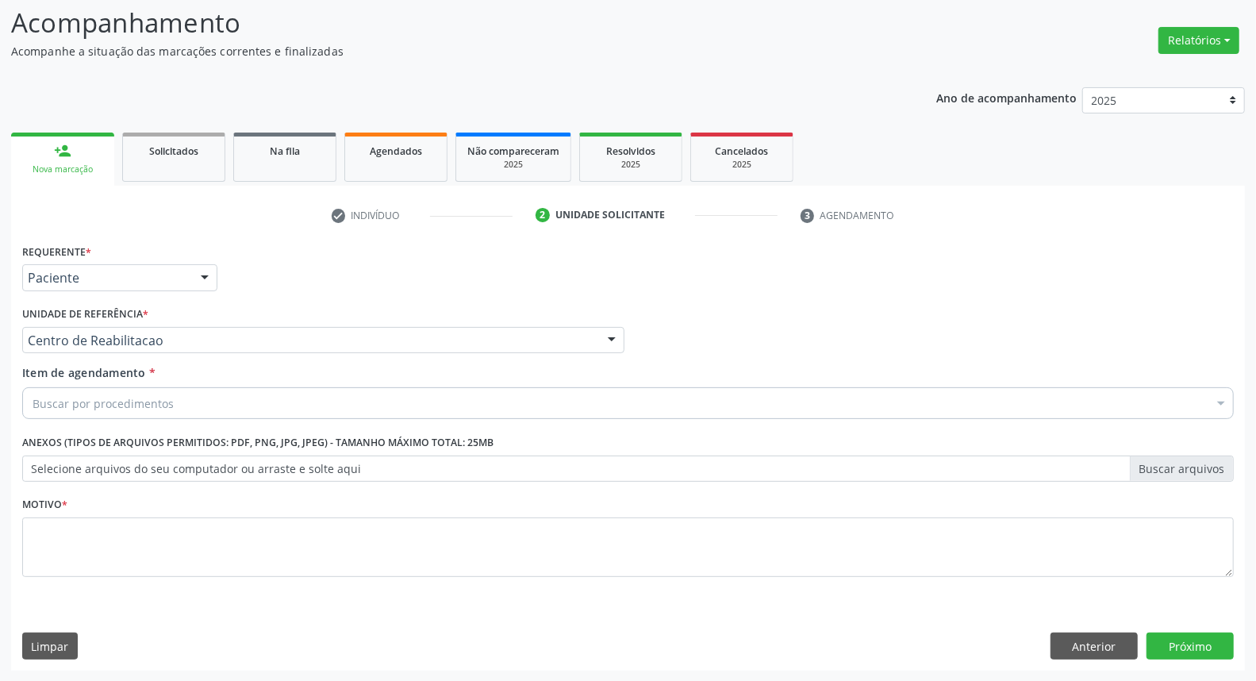
click at [188, 402] on div "Buscar por procedimentos" at bounding box center [627, 403] width 1211 height 32
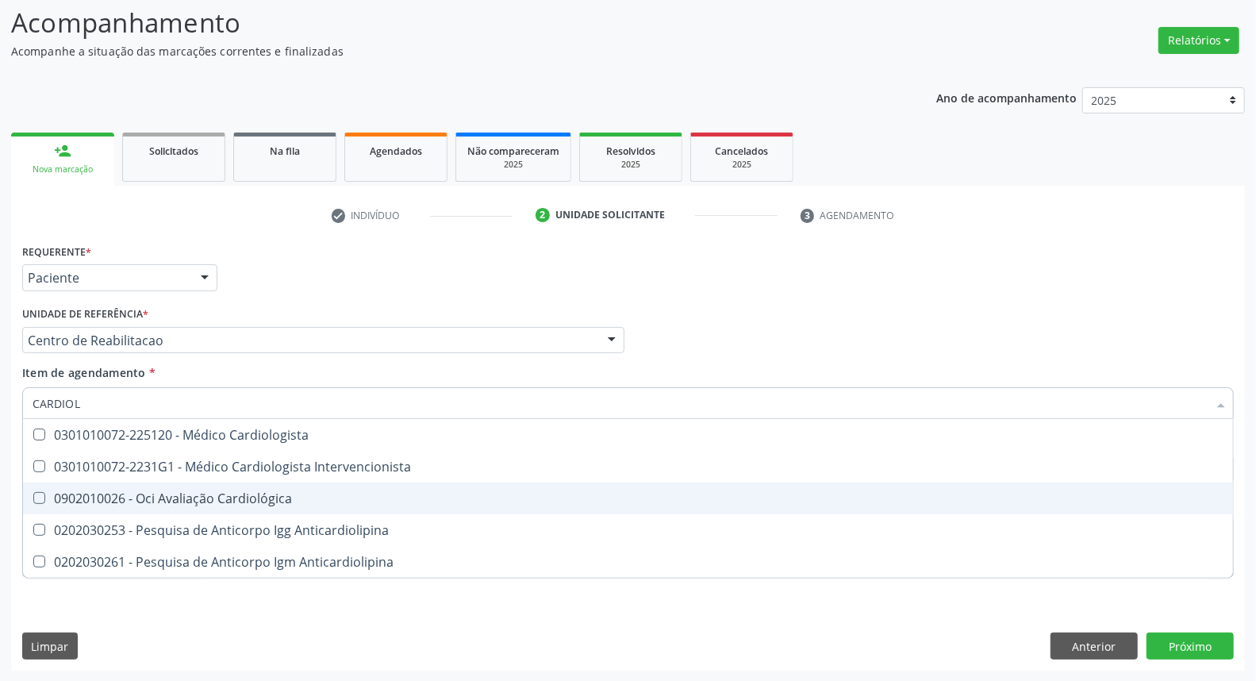
scroll to position [0, 0]
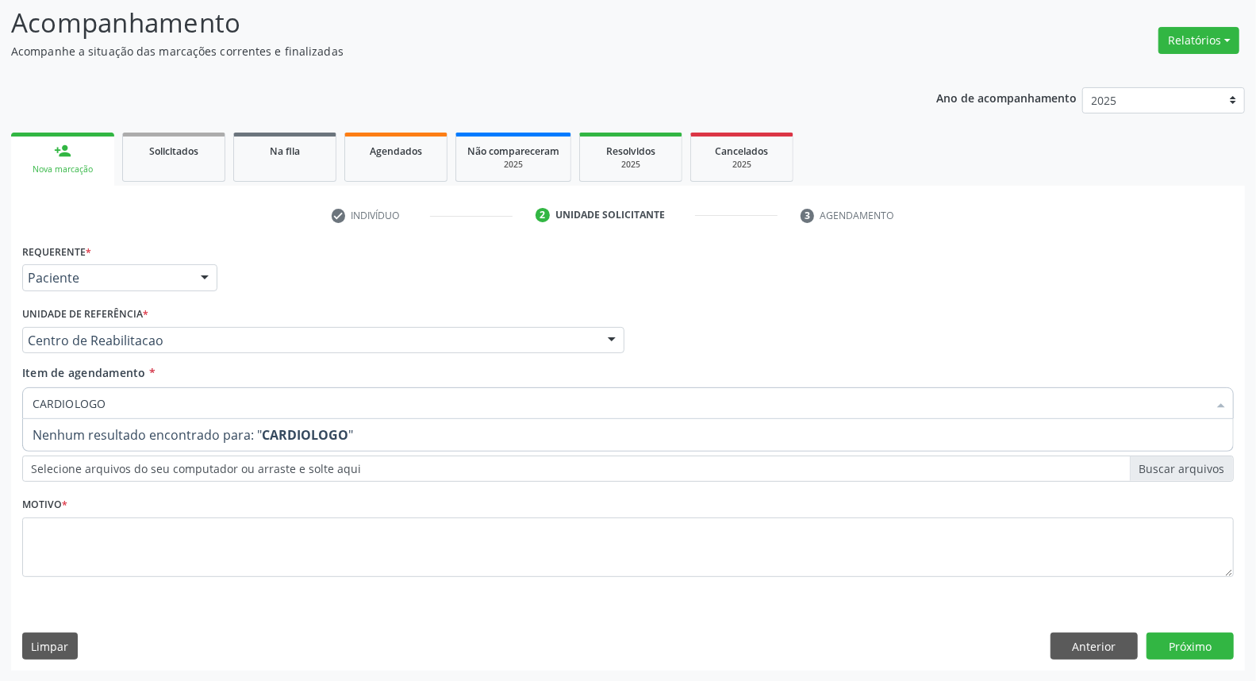
type input "CARDIOLOG"
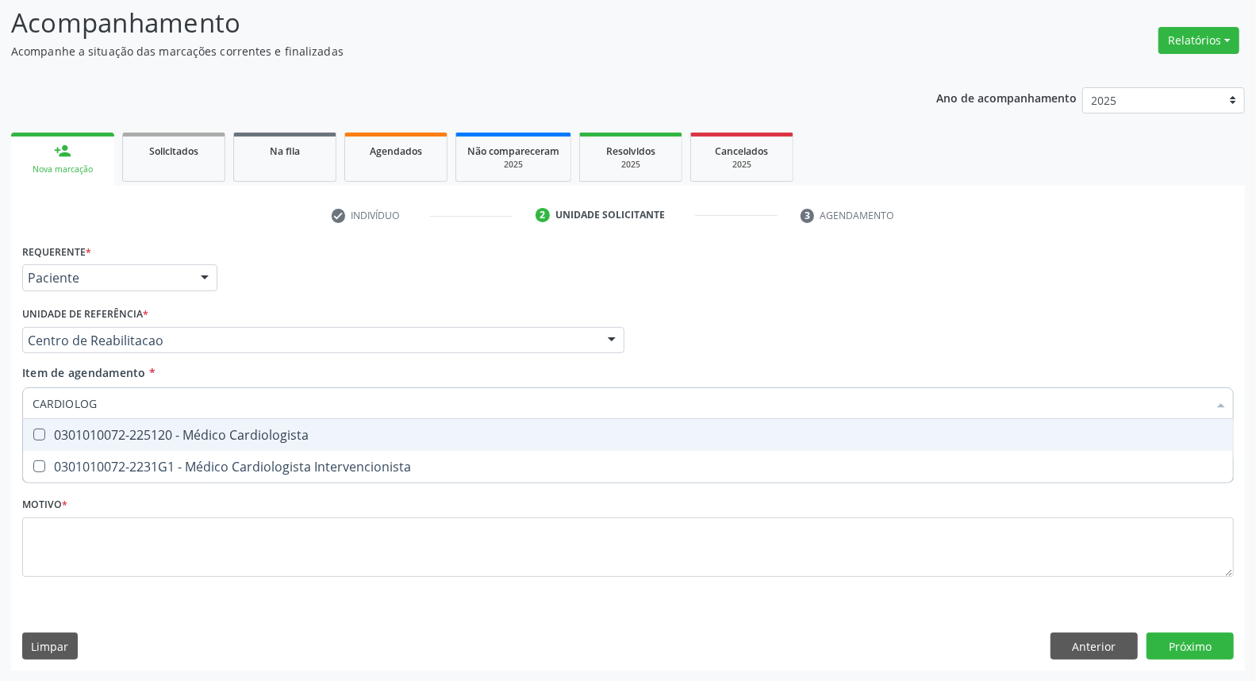
click at [191, 431] on div "0301010072-225120 - Médico Cardiologista" at bounding box center [628, 434] width 1191 height 13
checkbox Cardiologista "true"
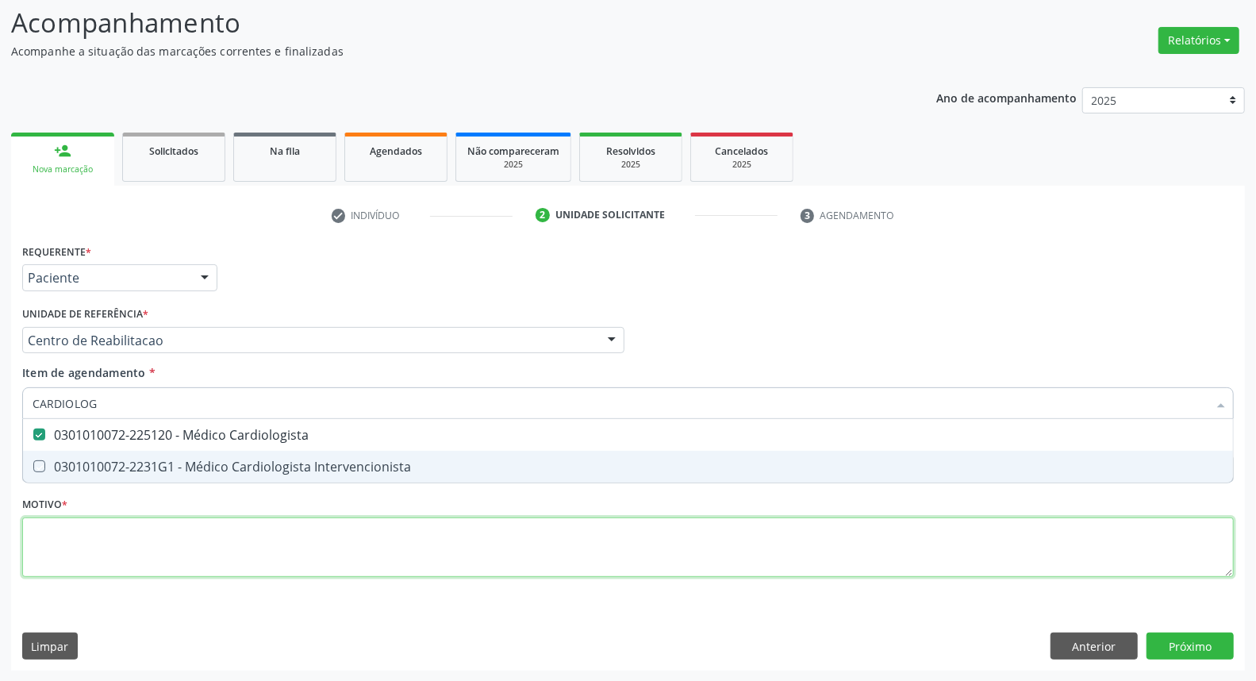
click at [128, 524] on div "Requerente * Paciente Profissional de Saúde Paciente Nenhum resultado encontrad…" at bounding box center [627, 419] width 1211 height 359
checkbox Intervencionista "true"
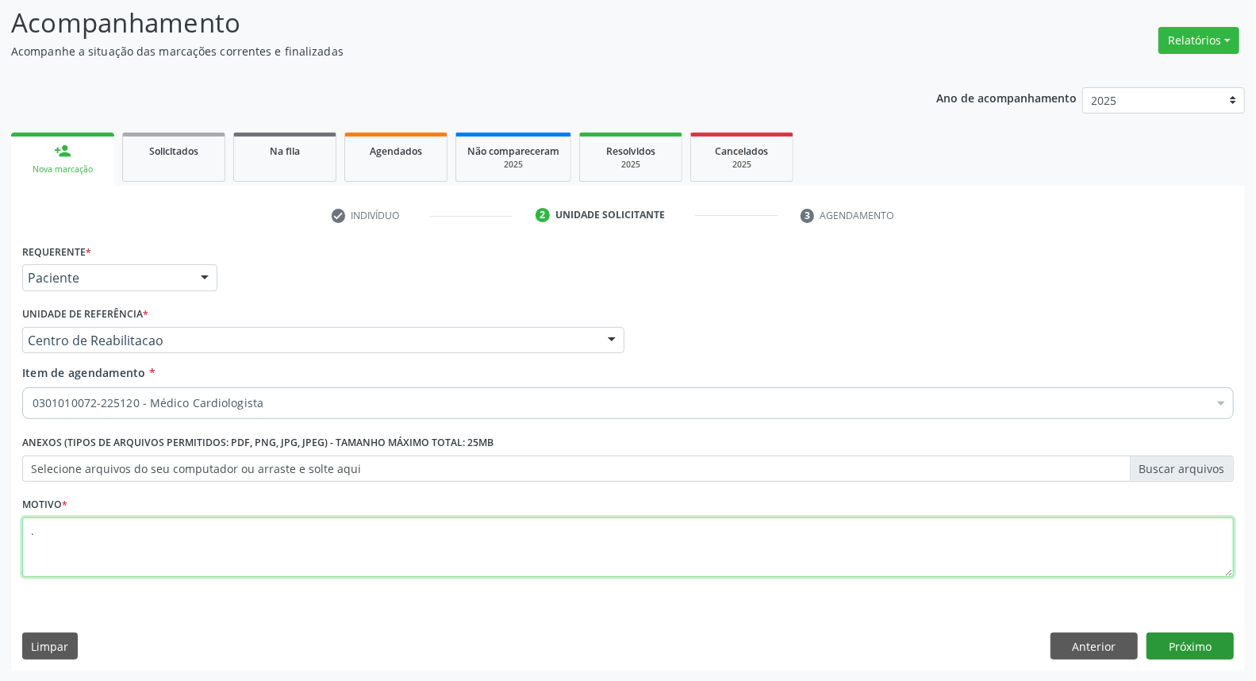
type textarea "."
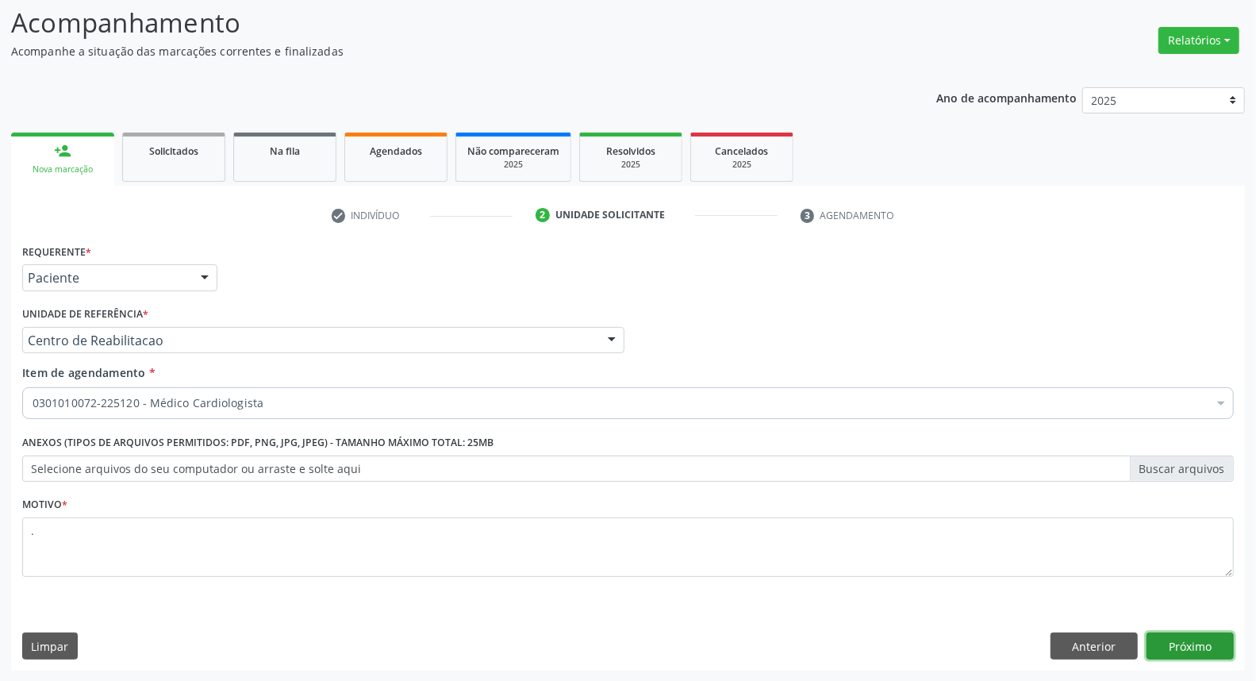
click at [1160, 639] on button "Próximo" at bounding box center [1189, 645] width 87 height 27
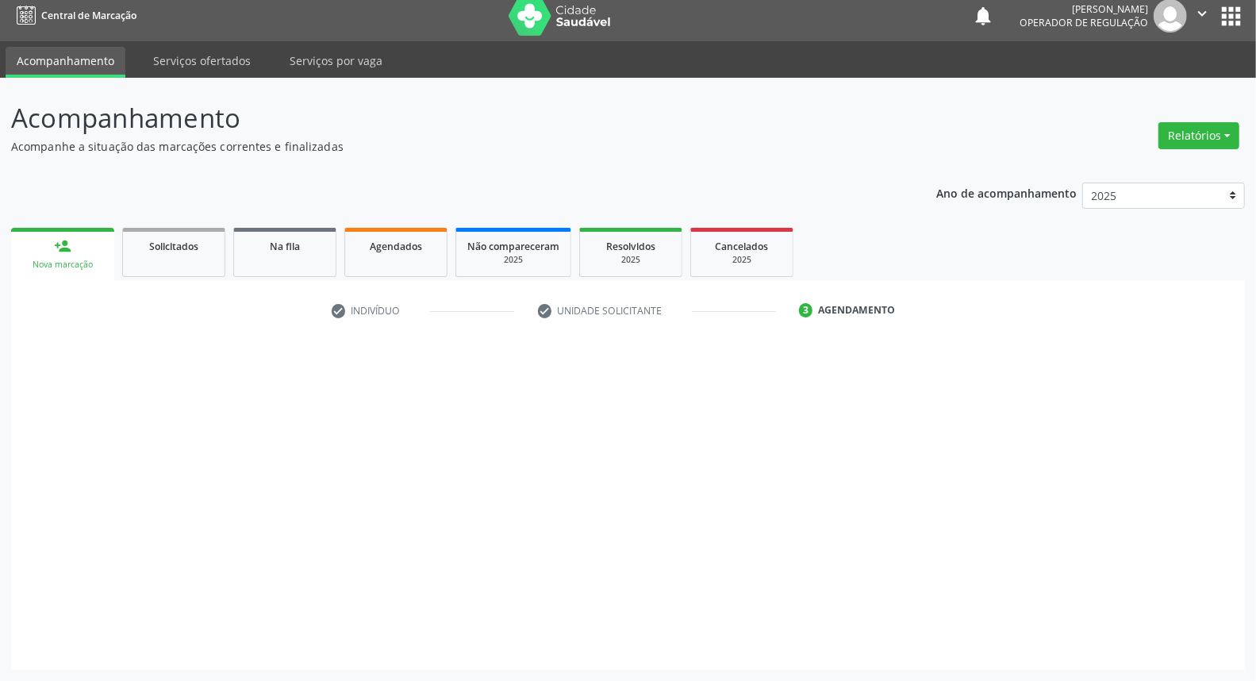
scroll to position [9, 0]
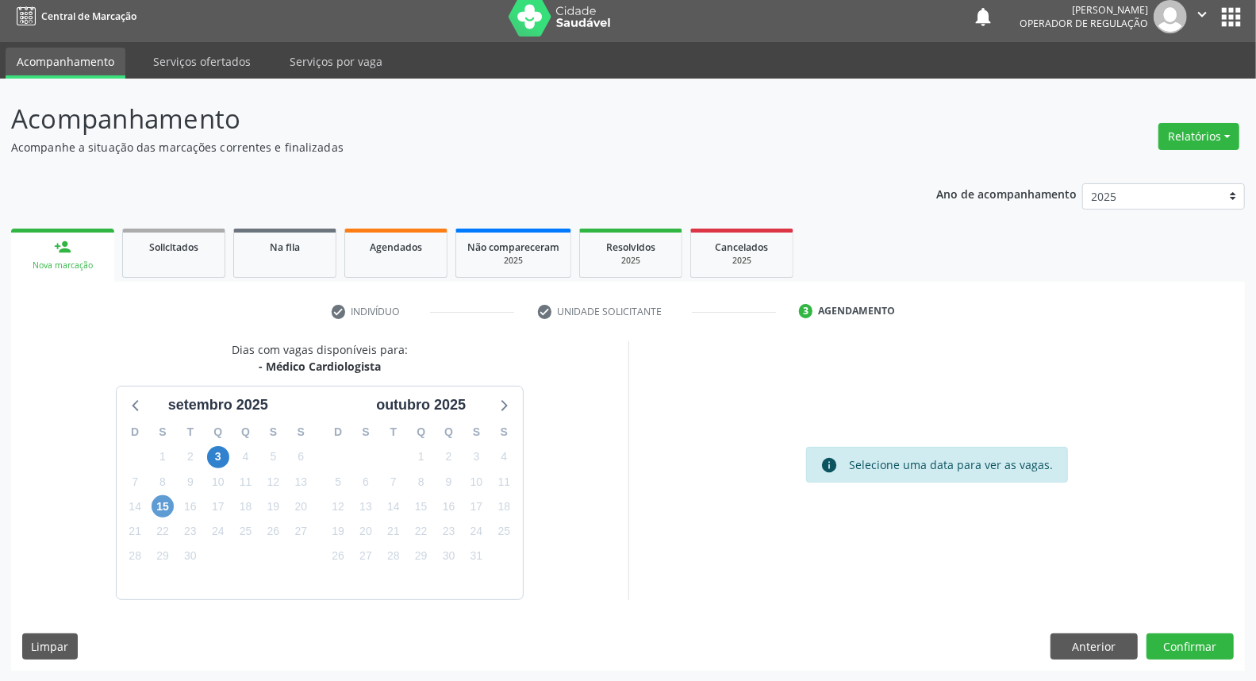
click at [171, 500] on div "15" at bounding box center [163, 506] width 22 height 25
click at [155, 505] on span "15" at bounding box center [163, 506] width 22 height 22
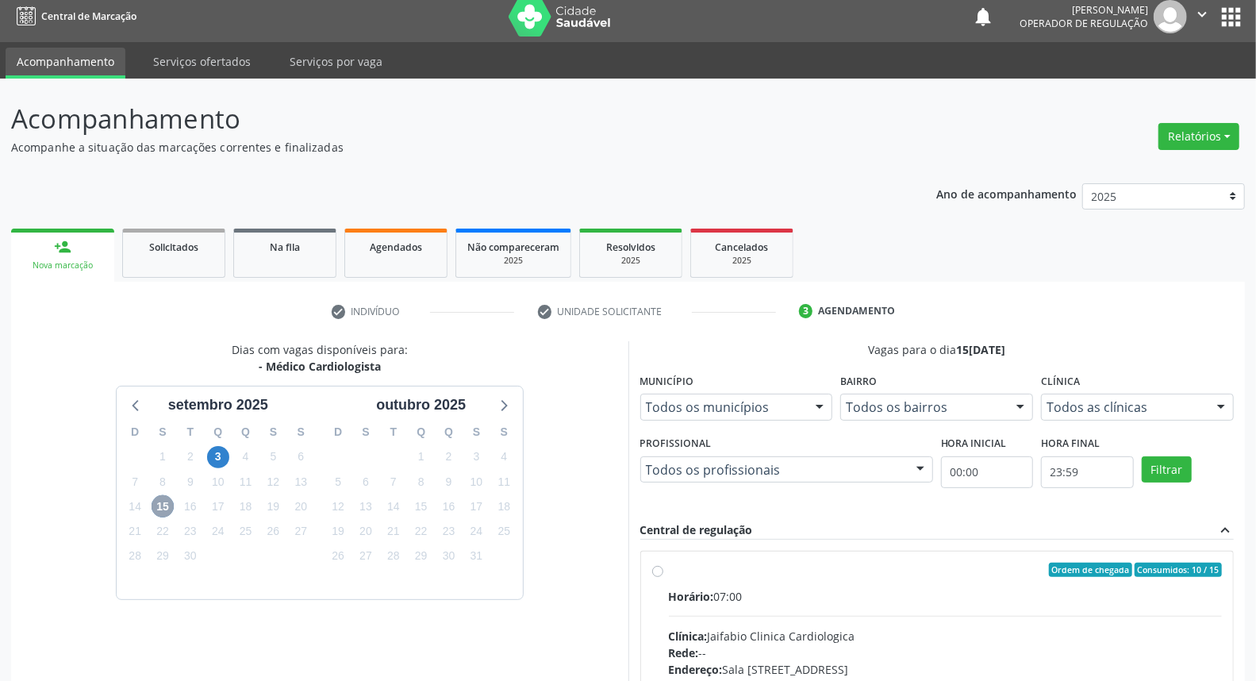
scroll to position [238, 0]
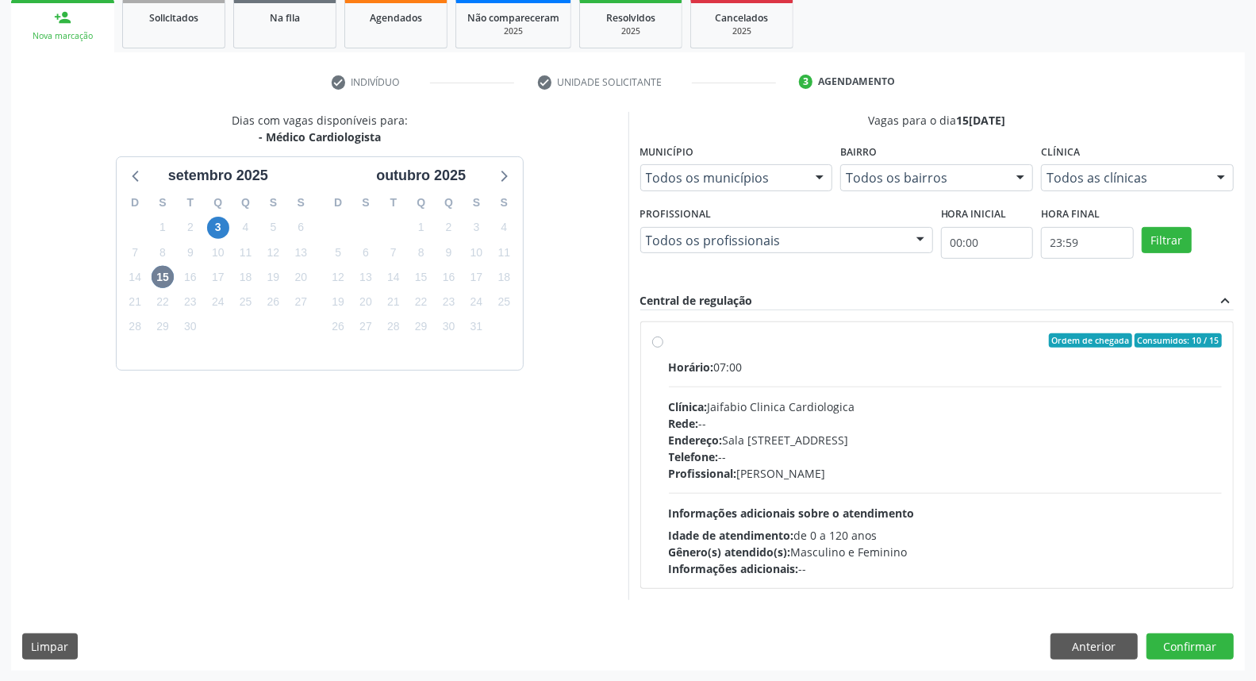
drag, startPoint x: 869, startPoint y: 349, endPoint x: 902, endPoint y: 394, distance: 56.2
click at [869, 351] on label "Ordem de chegada Consumidos: 10 / 15 Horário: 07:00 Clínica: Jaifabio Clinica C…" at bounding box center [946, 455] width 554 height 244
click at [663, 347] on input "Ordem de chegada Consumidos: 10 / 15 Horário: 07:00 Clínica: Jaifabio Clinica C…" at bounding box center [657, 340] width 11 height 14
radio input "true"
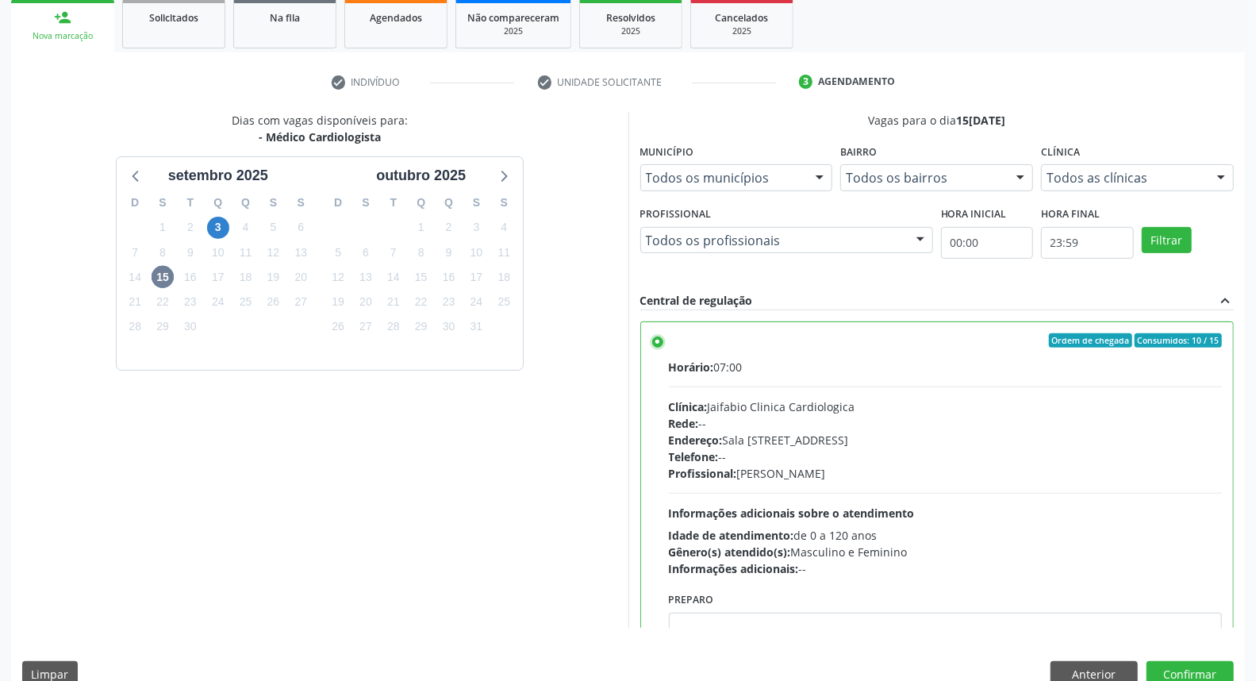
scroll to position [78, 0]
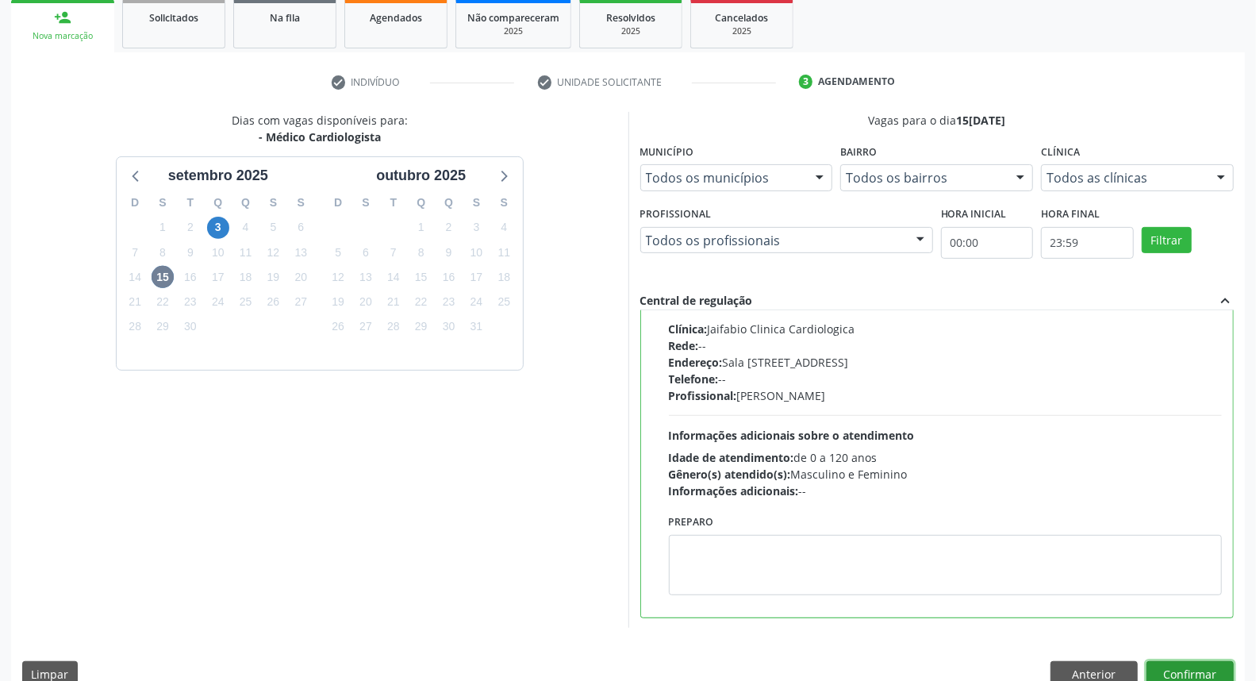
click at [1218, 666] on button "Confirmar" at bounding box center [1189, 674] width 87 height 27
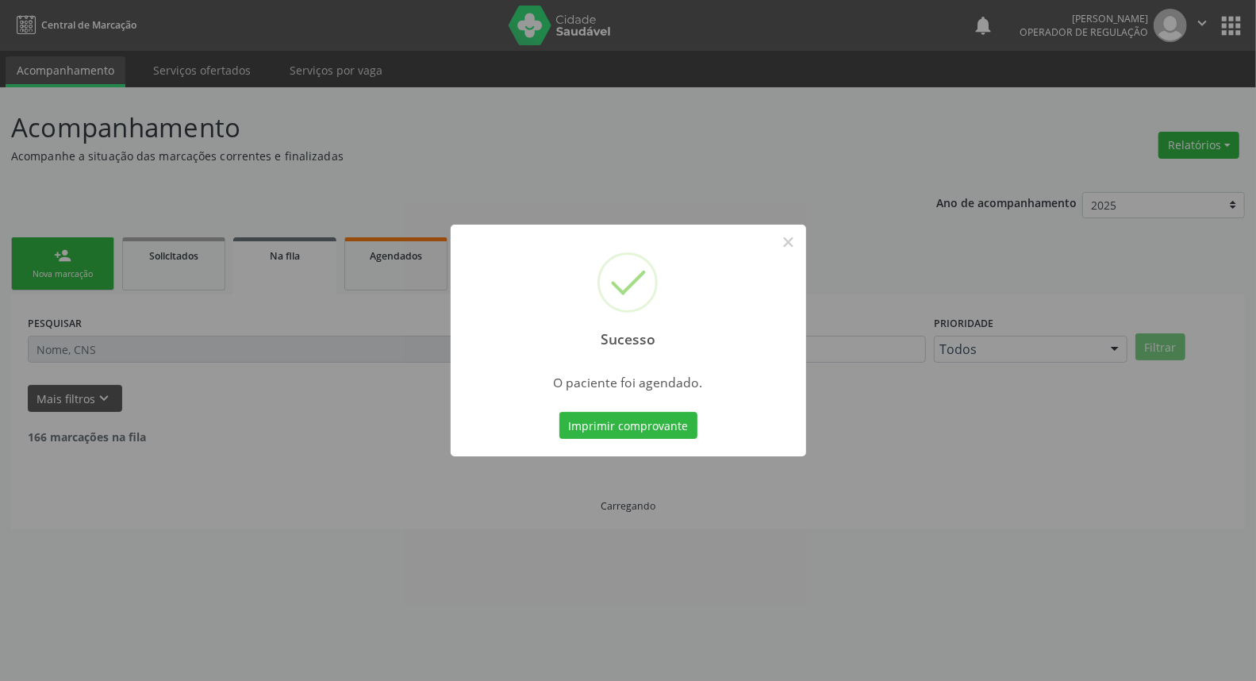
scroll to position [0, 0]
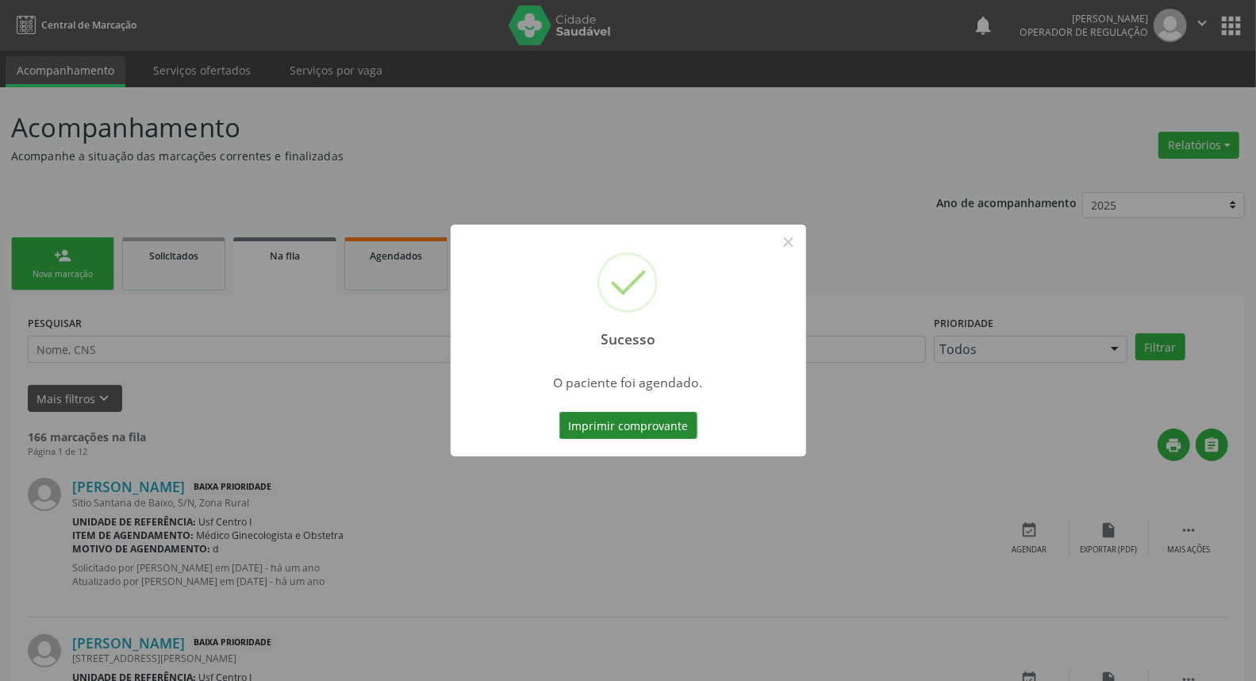
click at [655, 419] on button "Imprimir comprovante" at bounding box center [628, 425] width 138 height 27
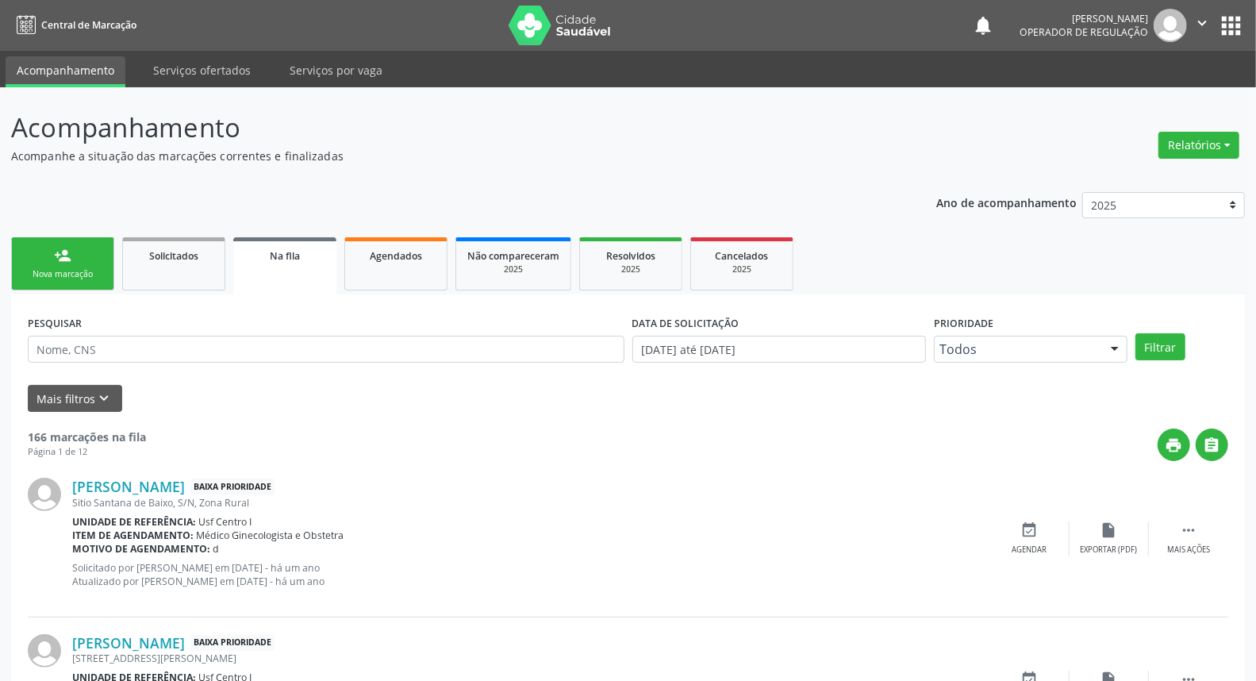
click at [43, 255] on link "person_add Nova marcação" at bounding box center [62, 263] width 103 height 53
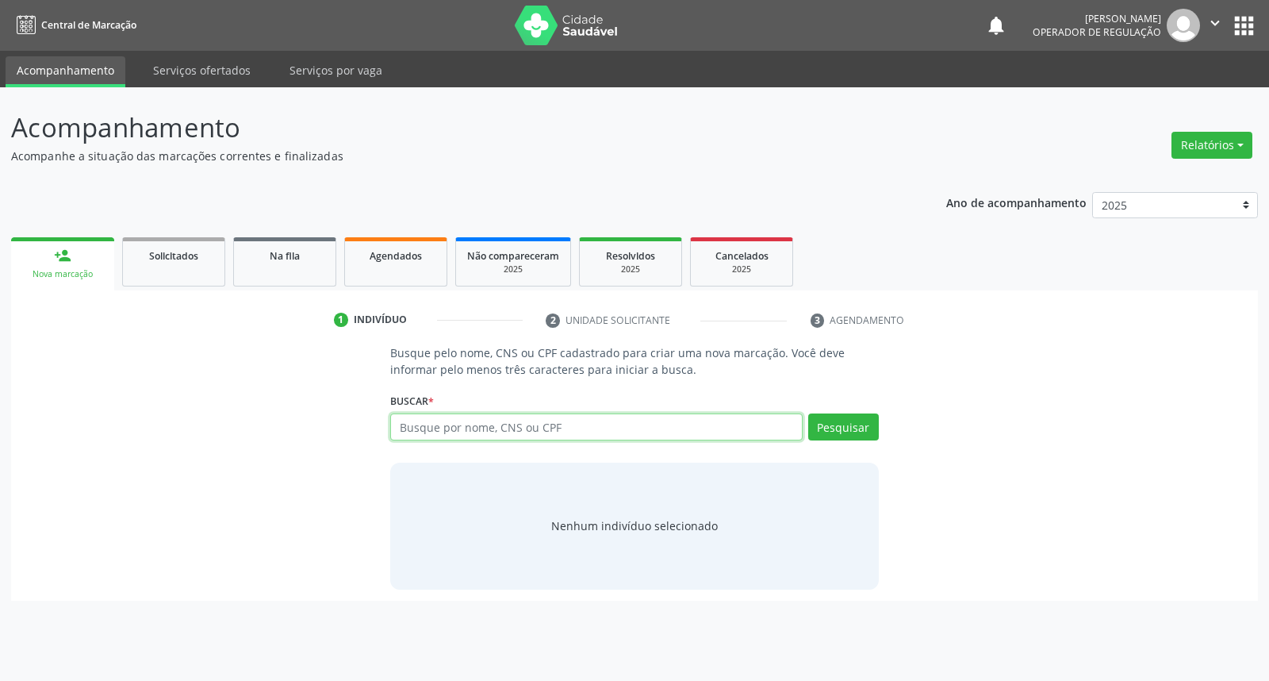
click at [522, 422] on input "text" at bounding box center [596, 426] width 412 height 27
type input "[PERSON_NAME] APARECIDA [PERSON_NAME]"
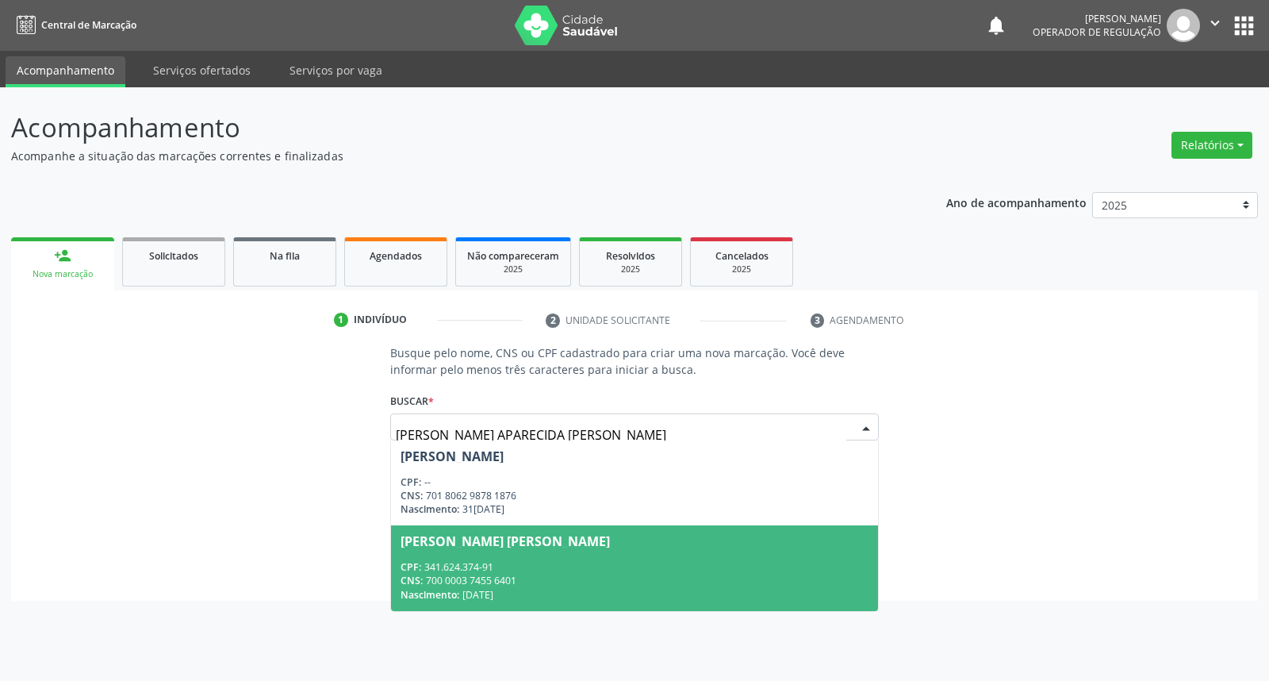
click at [497, 576] on div "CNS: 700 0003 7455 6401" at bounding box center [634, 580] width 467 height 13
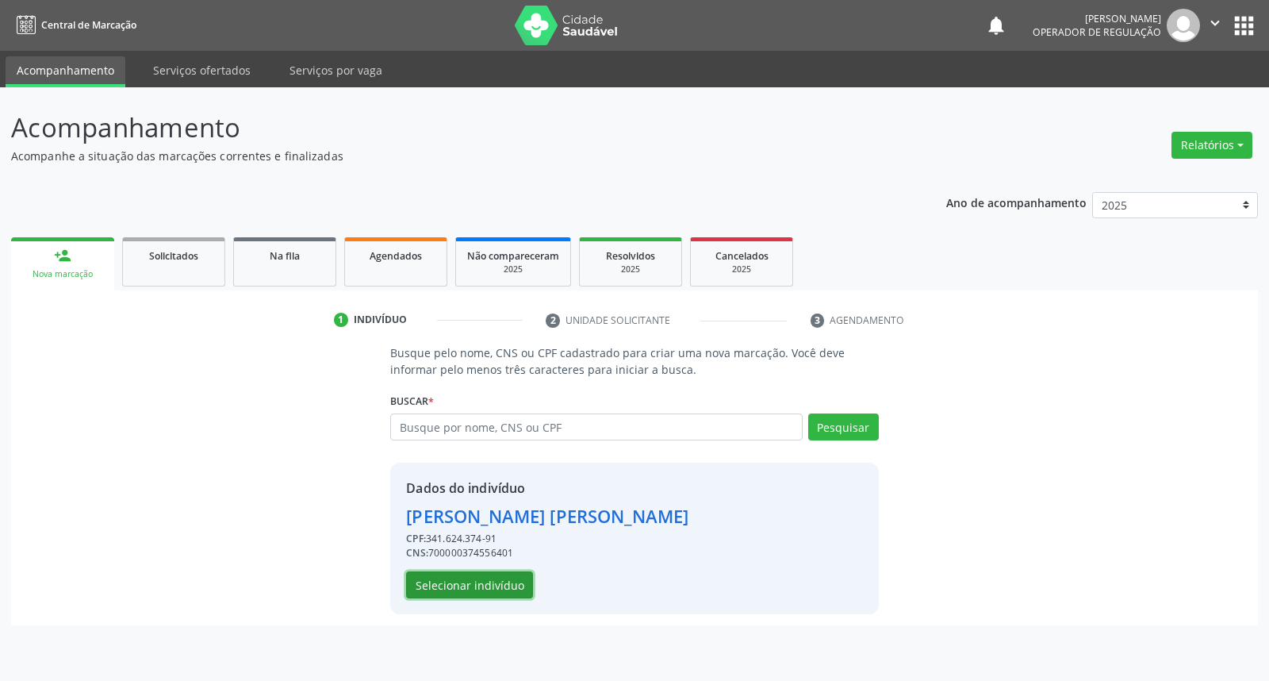
click at [489, 585] on button "Selecionar indivíduo" at bounding box center [469, 584] width 127 height 27
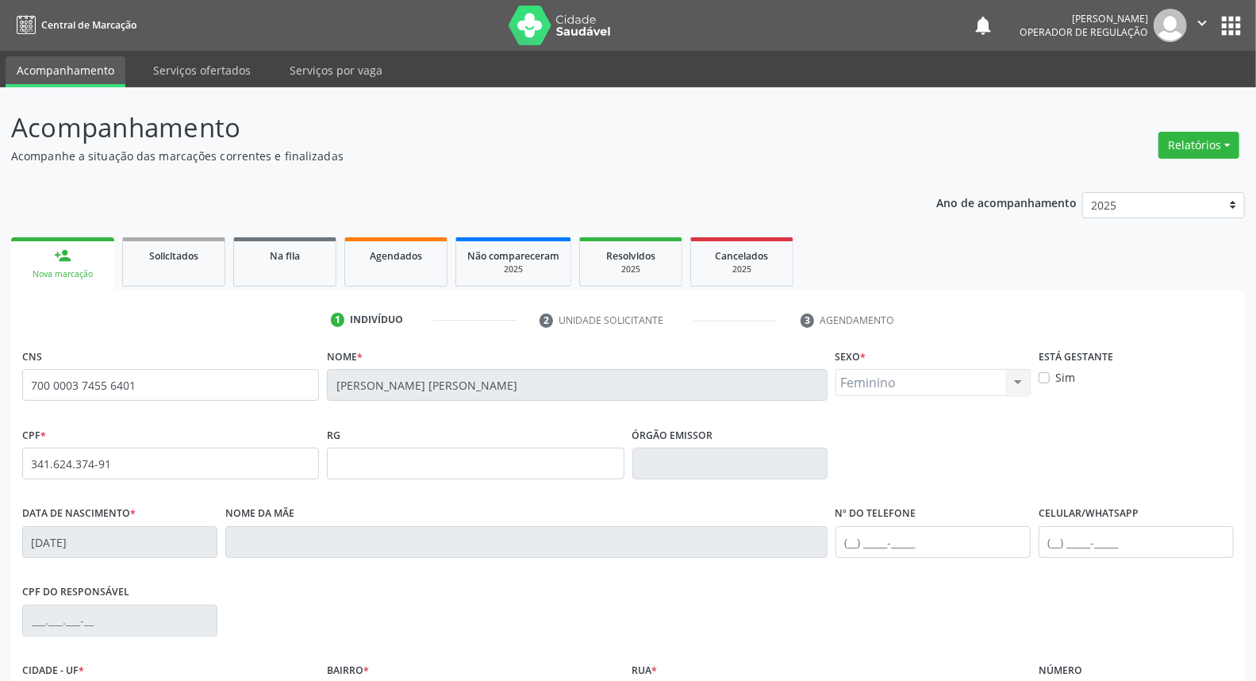
scroll to position [178, 0]
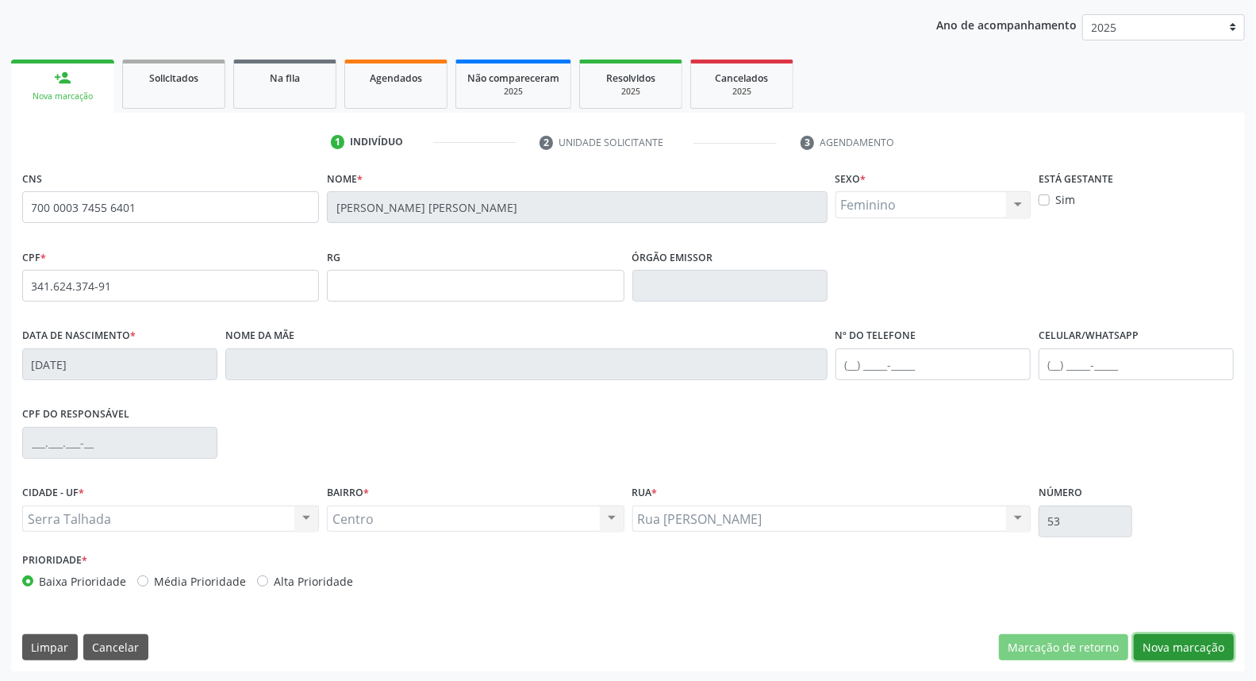
drag, startPoint x: 1169, startPoint y: 654, endPoint x: 1153, endPoint y: 651, distance: 17.1
click at [1168, 654] on button "Nova marcação" at bounding box center [1184, 647] width 100 height 27
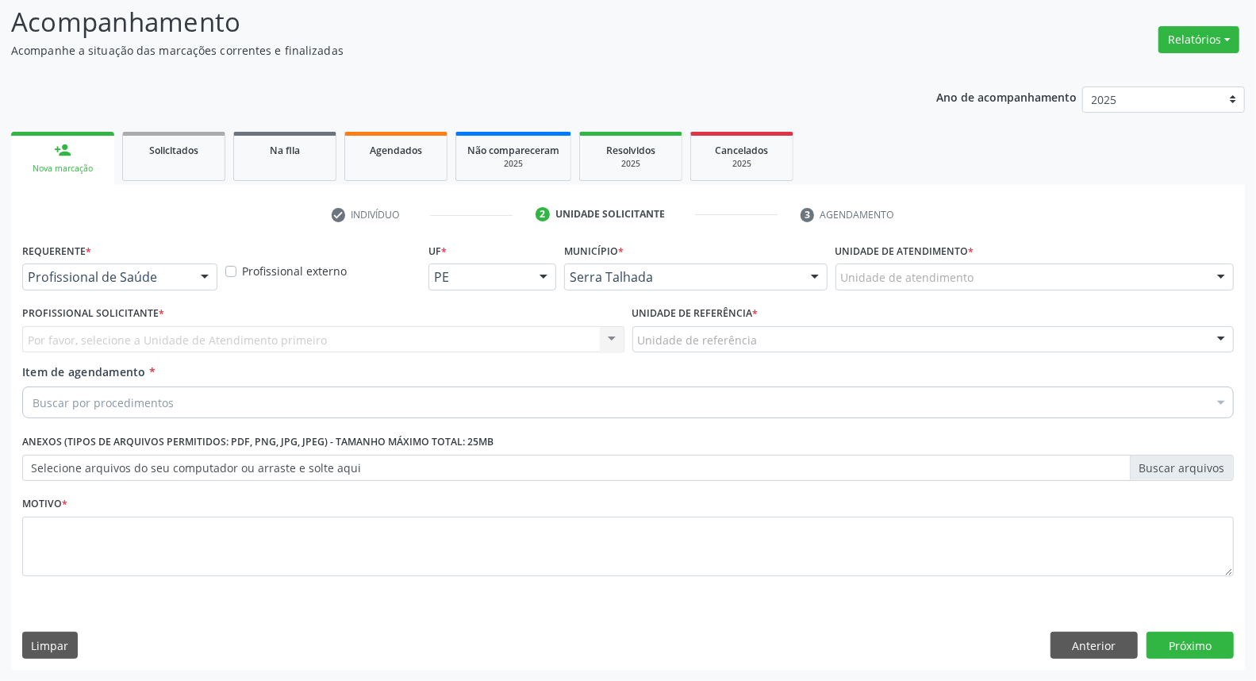
scroll to position [105, 0]
drag, startPoint x: 154, startPoint y: 286, endPoint x: 138, endPoint y: 322, distance: 39.8
click at [154, 286] on div "Profissional de Saúde" at bounding box center [119, 277] width 195 height 27
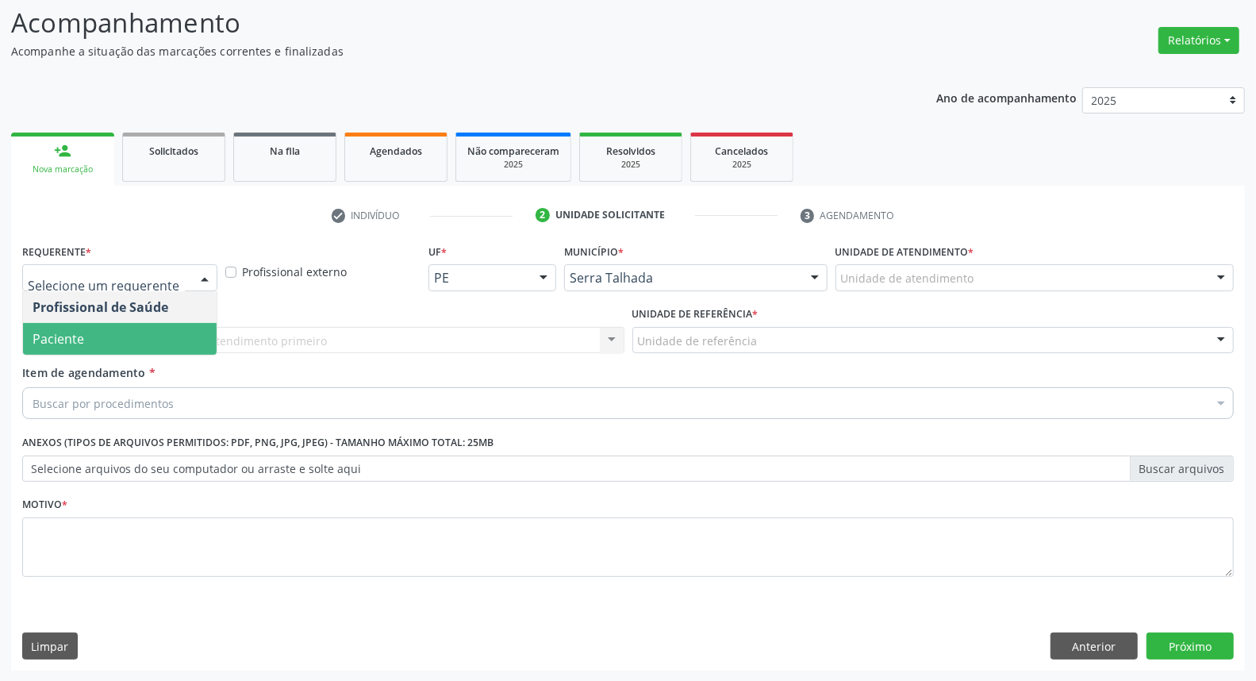
drag, startPoint x: 186, startPoint y: 333, endPoint x: 199, endPoint y: 336, distance: 13.1
click at [186, 332] on span "Paciente" at bounding box center [120, 339] width 194 height 32
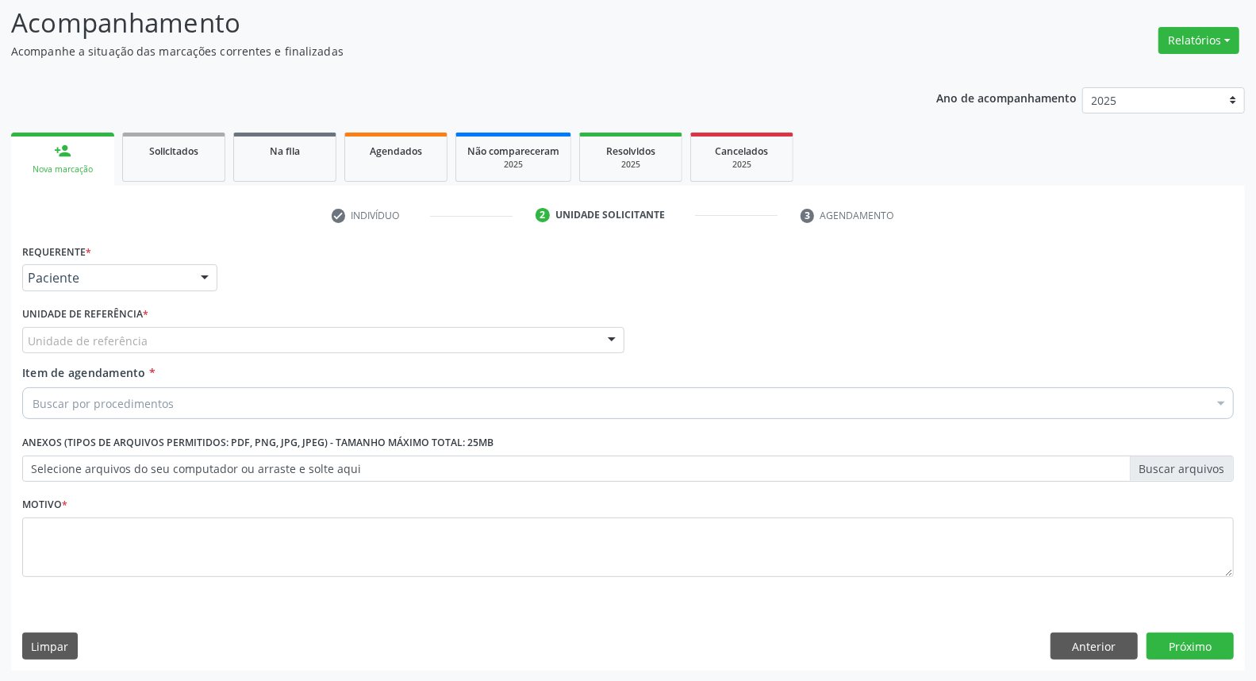
click at [200, 336] on div "Requerente * Paciente Profissional de Saúde Paciente Nenhum resultado encontrad…" at bounding box center [627, 419] width 1211 height 359
click at [189, 335] on div "Unidade de referência" at bounding box center [323, 340] width 602 height 27
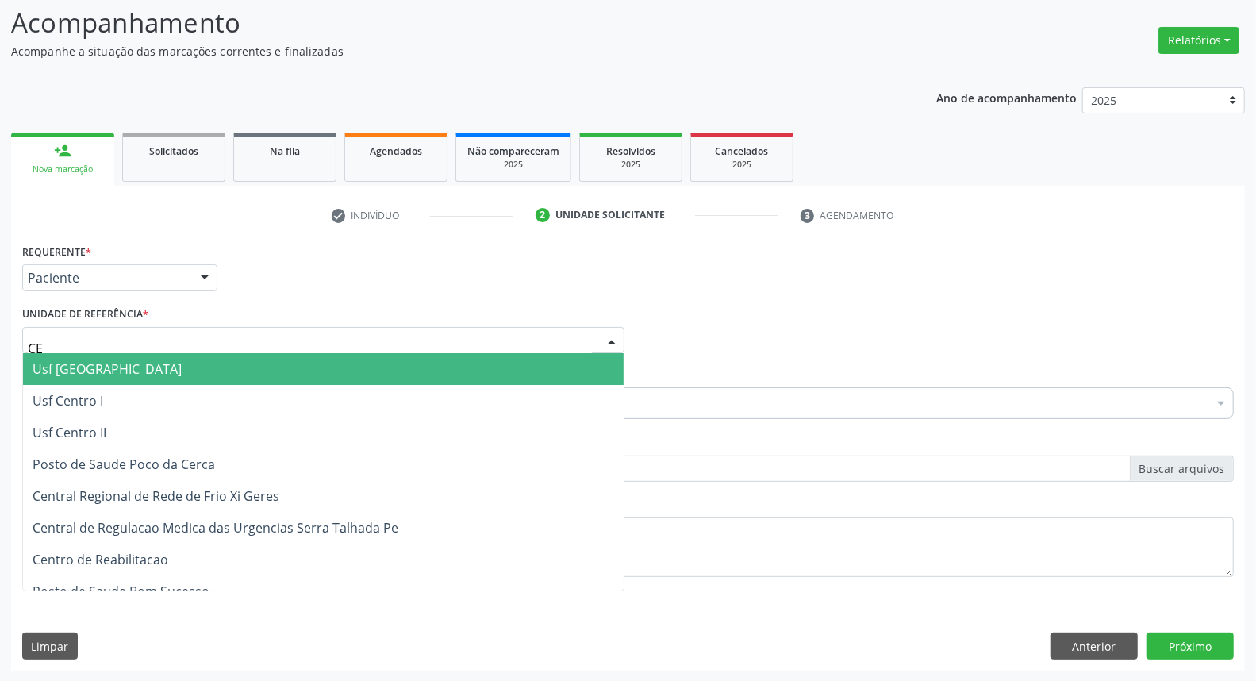
type input "CEN"
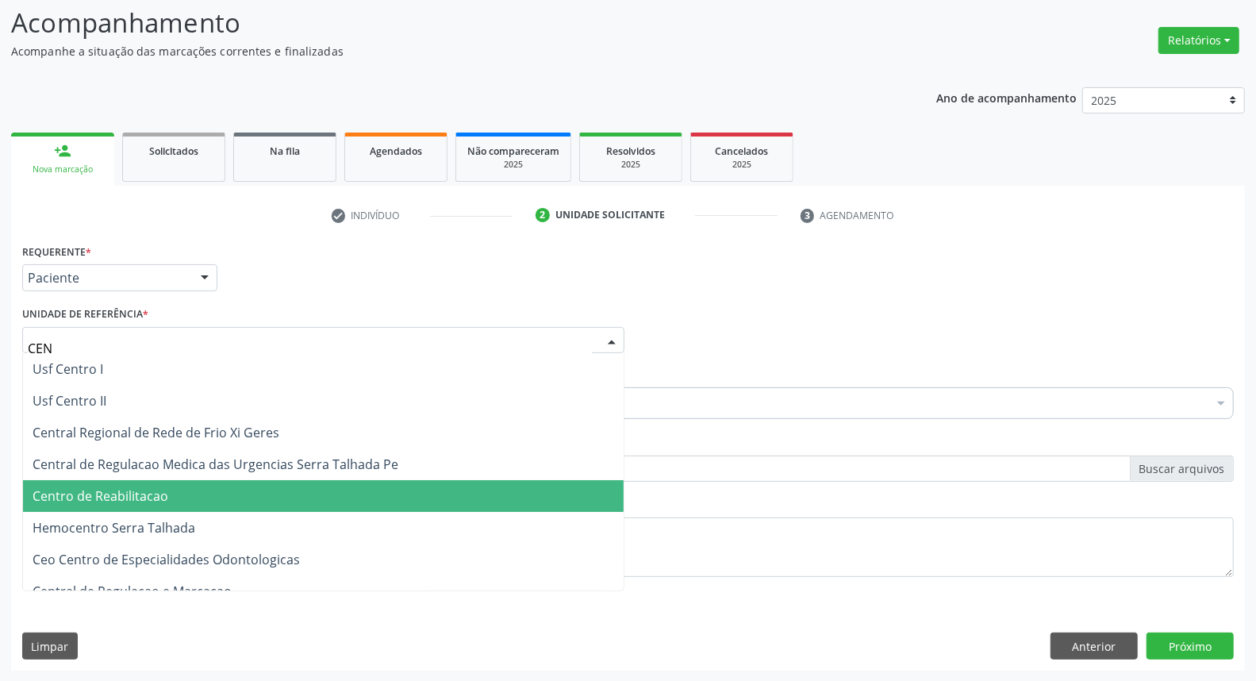
click at [167, 486] on span "Centro de Reabilitacao" at bounding box center [323, 496] width 601 height 32
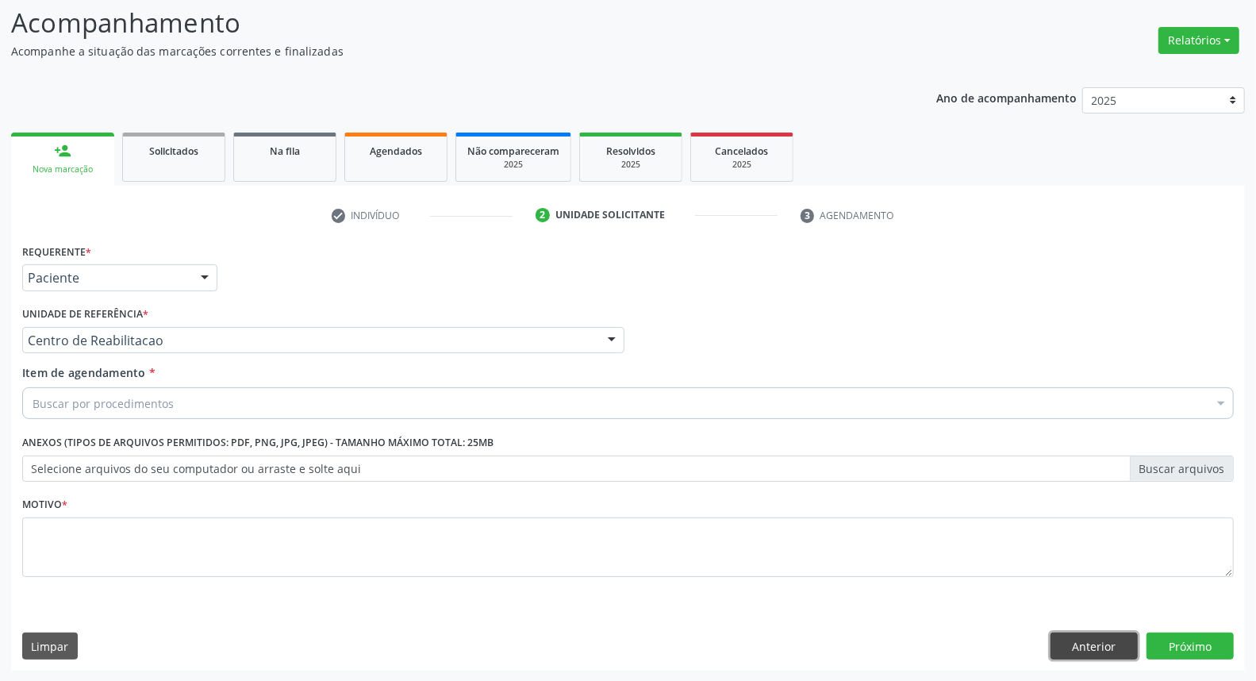
click at [1064, 638] on button "Anterior" at bounding box center [1093, 645] width 87 height 27
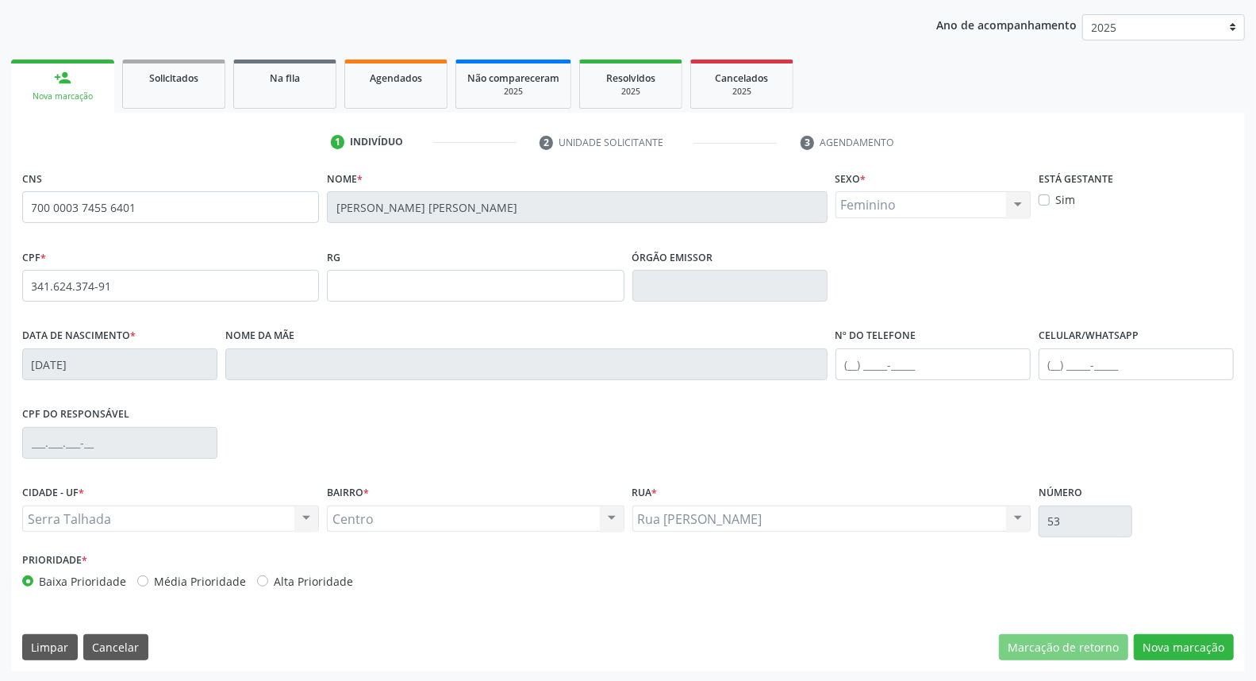
scroll to position [0, 0]
